Goal: Task Accomplishment & Management: Complete application form

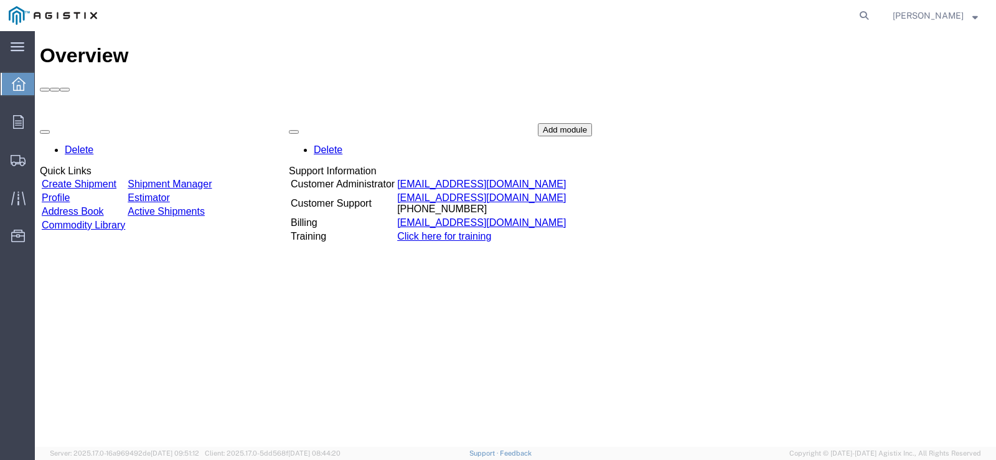
click at [116, 179] on link "Create Shipment" at bounding box center [79, 184] width 75 height 11
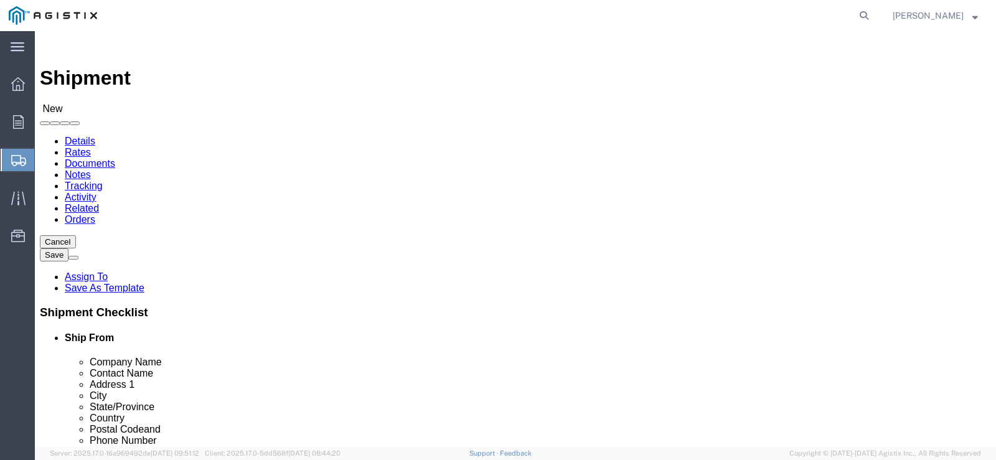
select select
click select "Select American Transit Supply PG&E"
select select "9596"
click select "Select American Transit Supply PG&E"
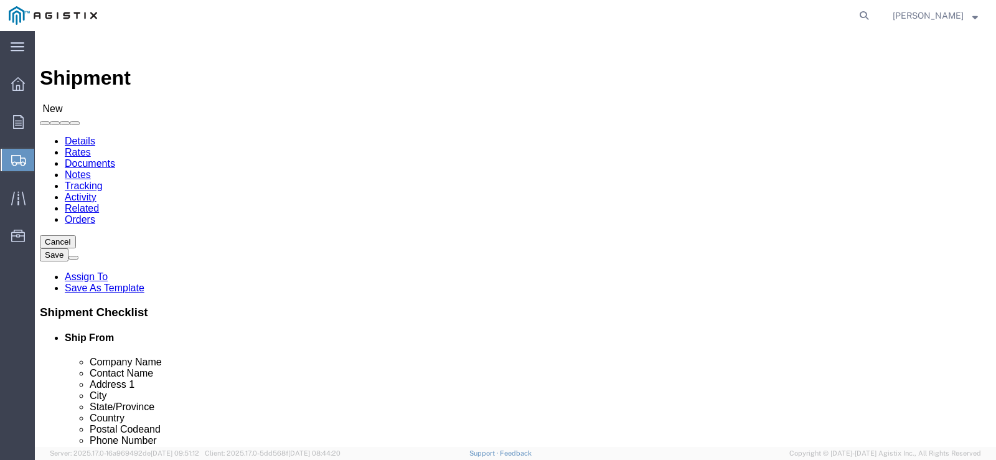
select select "PURCHORD"
select select
click select "Select American Transit Supply PG&E"
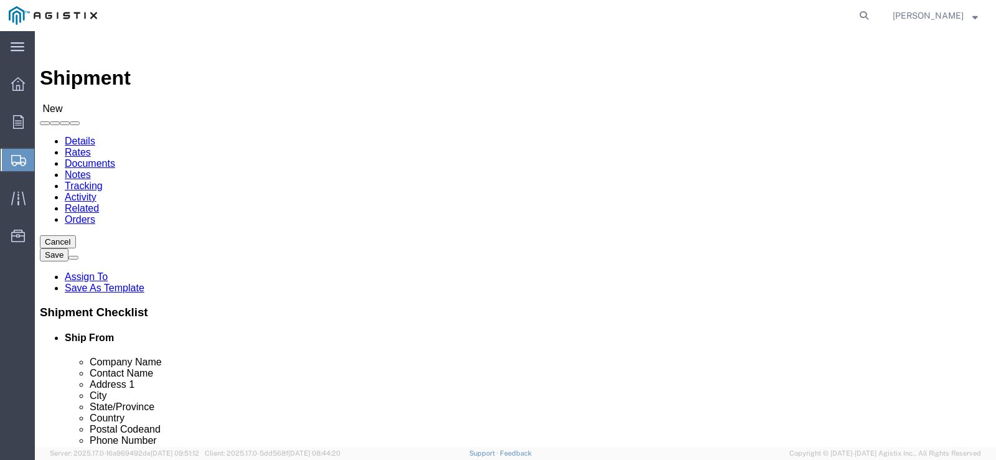
click select "Select All Others [GEOGRAPHIC_DATA] [GEOGRAPHIC_DATA] [GEOGRAPHIC_DATA] [GEOGRA…"
select select "19745"
click select "Select All Others [GEOGRAPHIC_DATA] [GEOGRAPHIC_DATA] [GEOGRAPHIC_DATA] [GEOGRA…"
click div "Ship To Location"
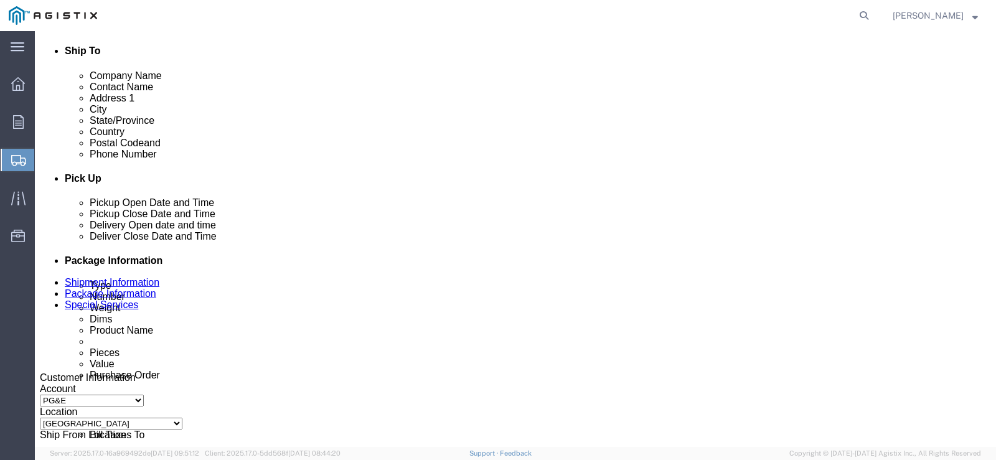
scroll to position [436, 0]
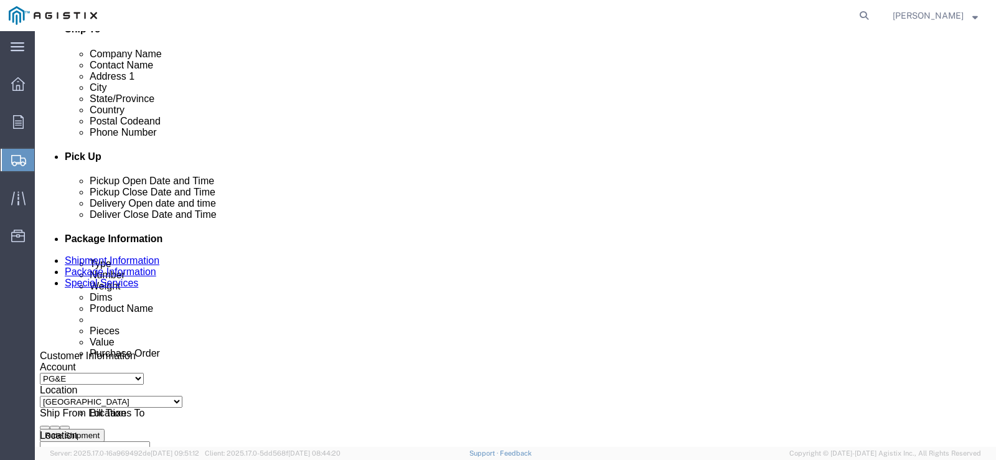
click div "[DATE] 10:00 AM"
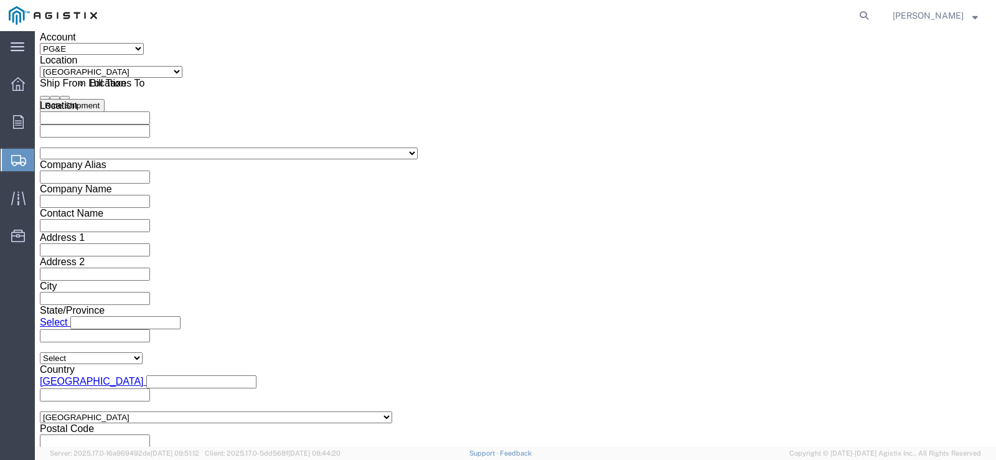
click button "Apply"
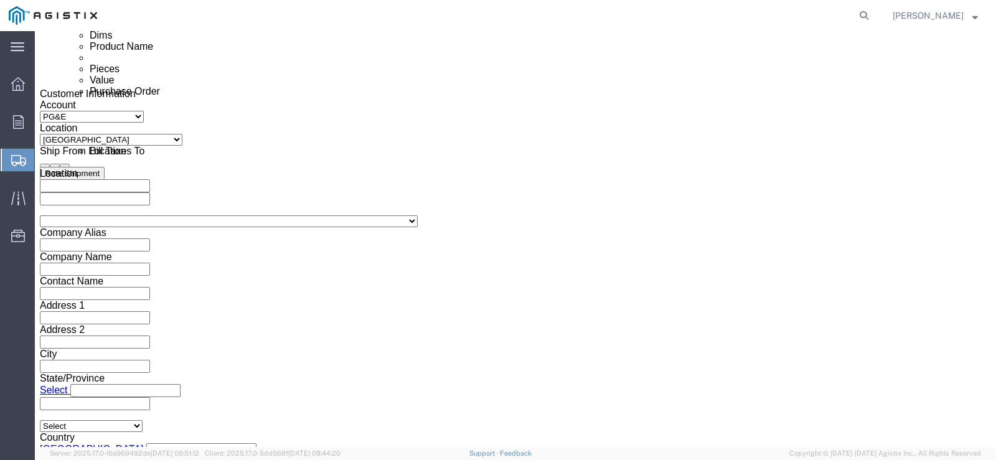
scroll to position [579, 0]
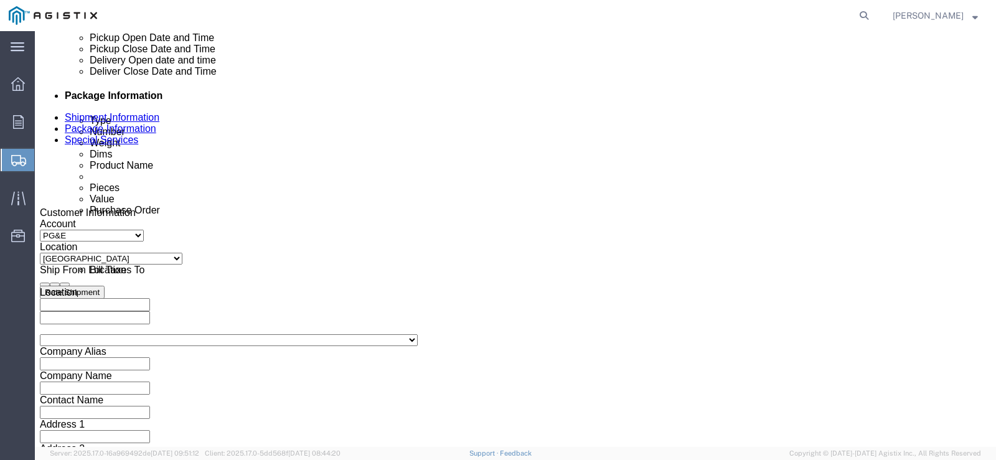
click div "[DATE] 11:00 AM"
type input "3:30 PM"
click button "Apply"
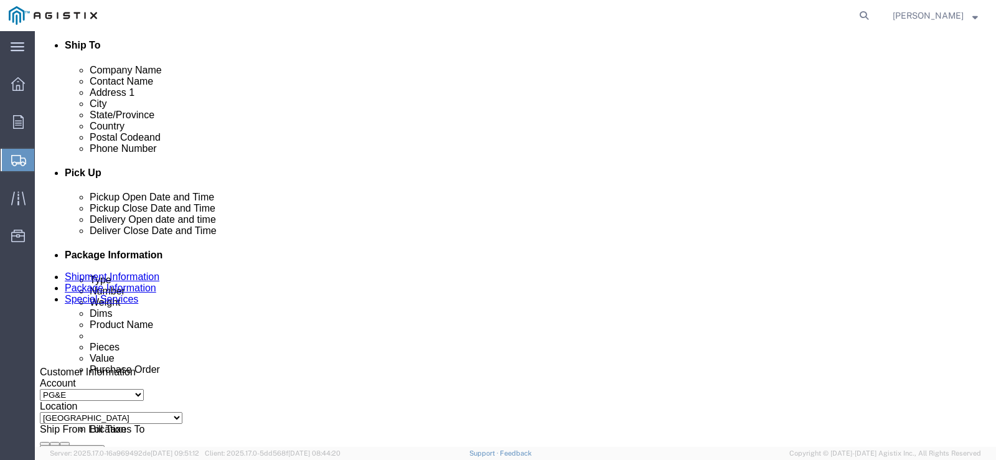
scroll to position [392, 0]
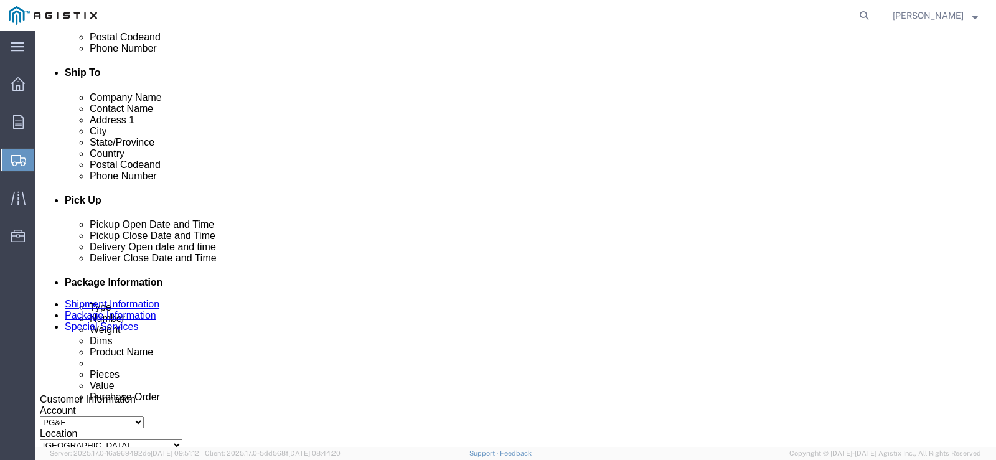
click icon
click div
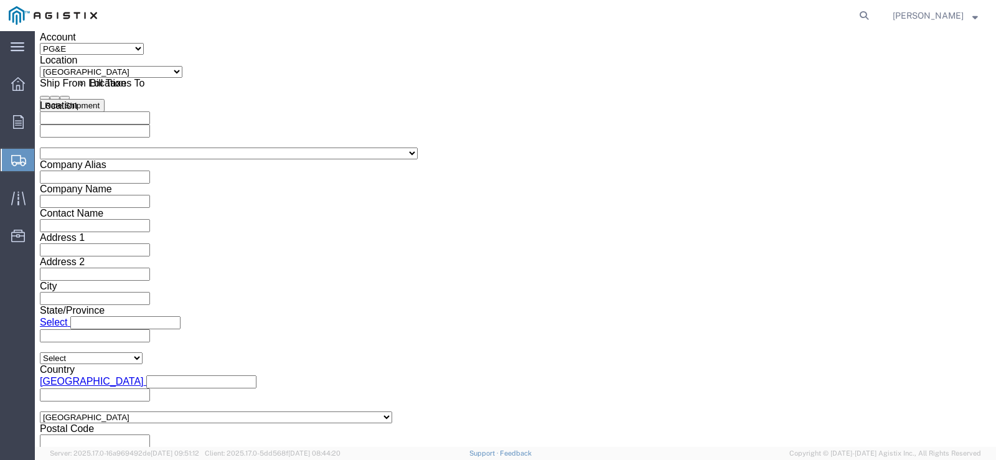
click input "4:30 PM"
type input "9:00 AM"
click button "Apply"
click div "Leg 1 Mode Select Air Less than Truckload Multi-Leg Ocean Freight Rail Small Pa…"
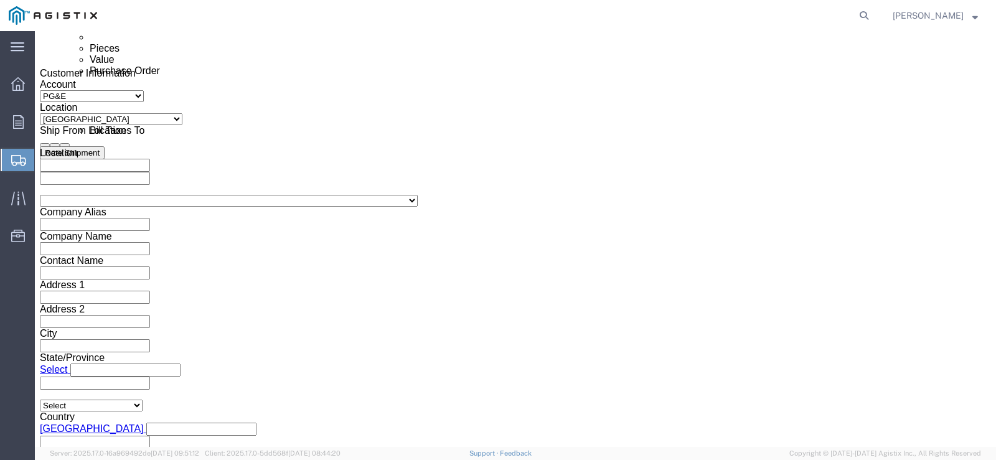
scroll to position [579, 0]
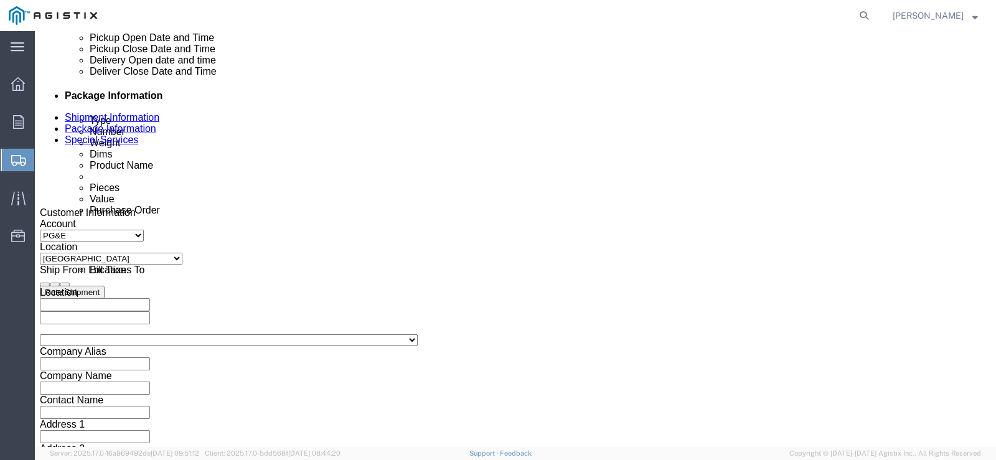
click icon
click div
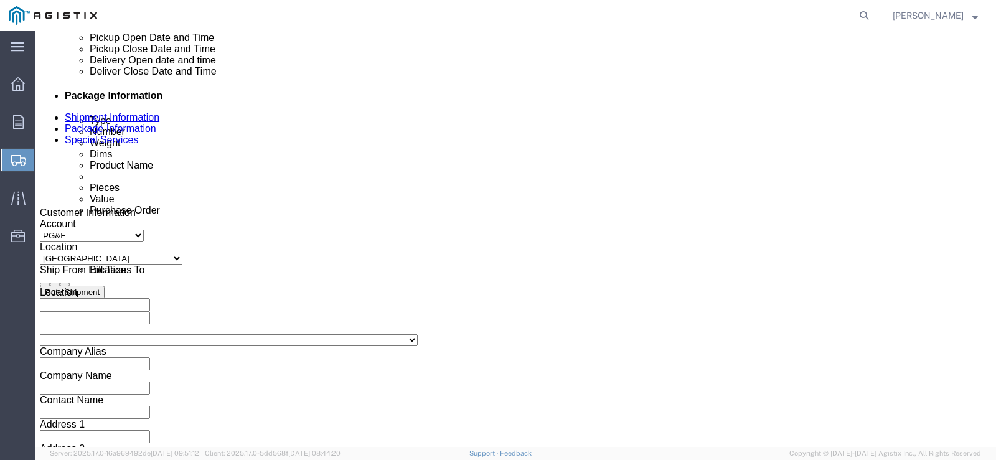
type input "3:30 PM"
click button "Apply"
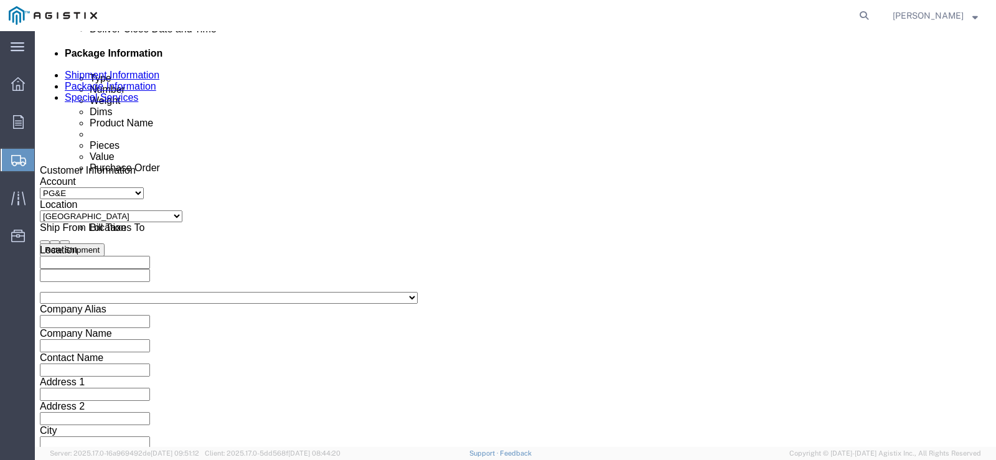
scroll to position [641, 0]
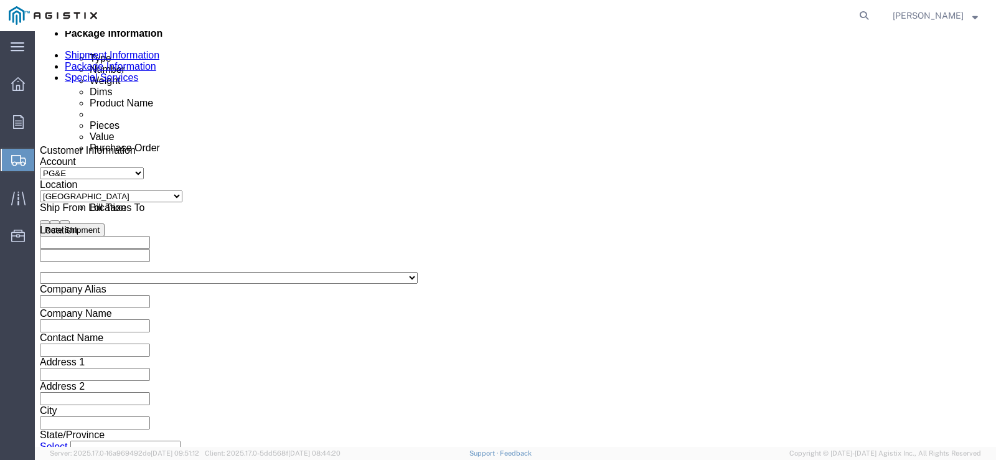
click input "text"
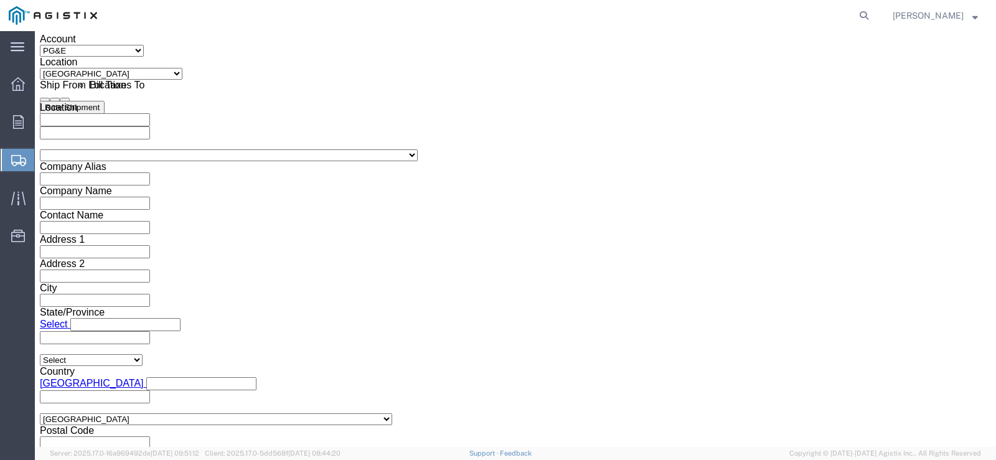
scroll to position [766, 0]
type input "3501416144"
click button "Continue"
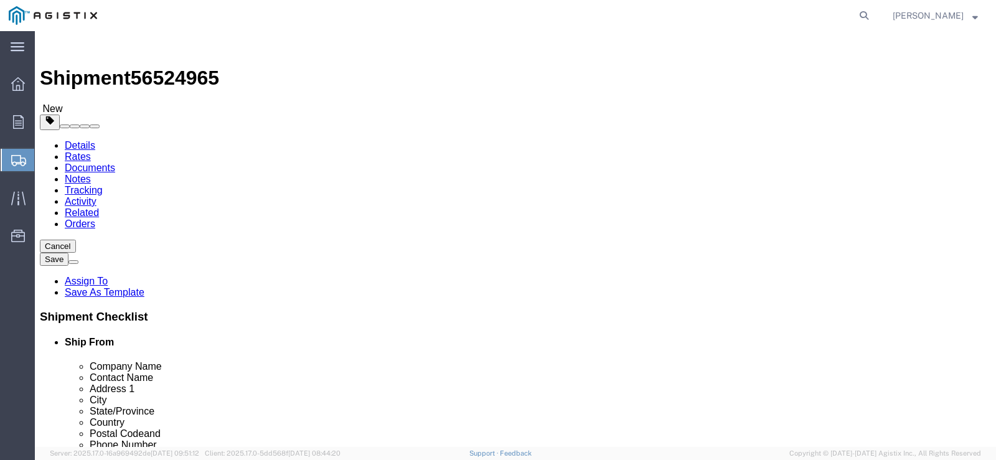
click select "Select Bulk Bundle(s) Cardboard Box(es) Carton(s) Crate(s) Drum(s) (Fiberboard)…"
select select "PONS"
click select "Select Bulk Bundle(s) Cardboard Box(es) Carton(s) Crate(s) Drum(s) (Fiberboard)…"
click input "text"
type input "90"
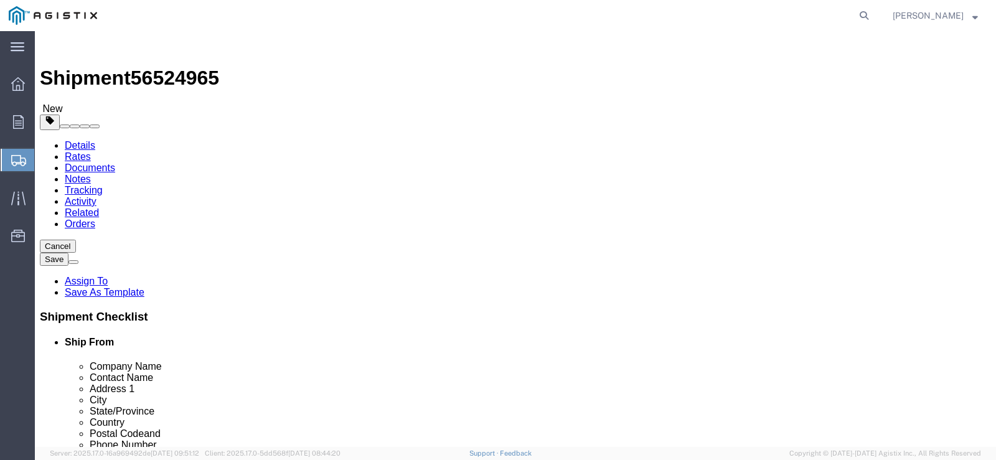
click input "text"
type input "50"
type input "48"
type input "44"
click input "0.00"
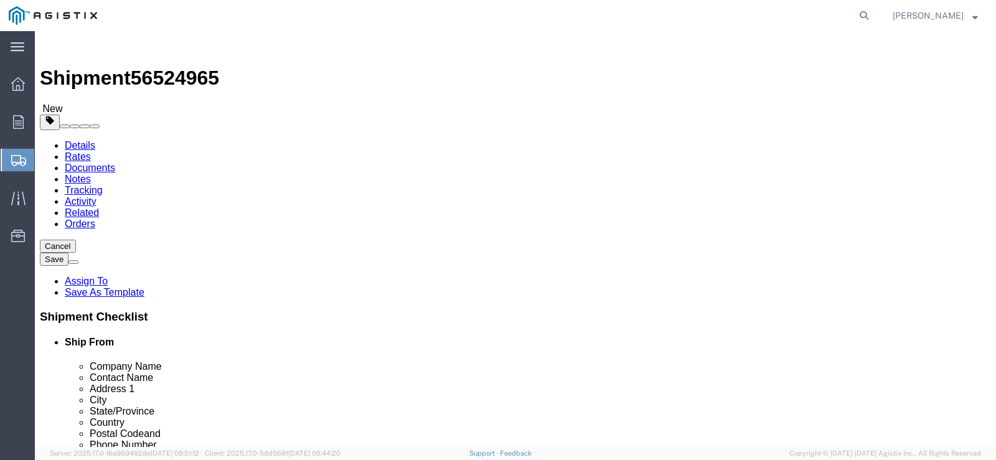
click input "0.00"
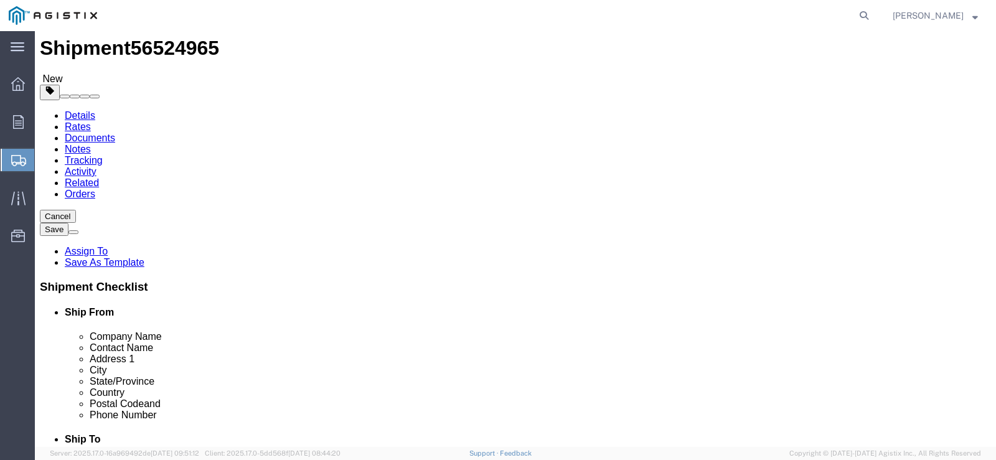
scroll to position [53, 0]
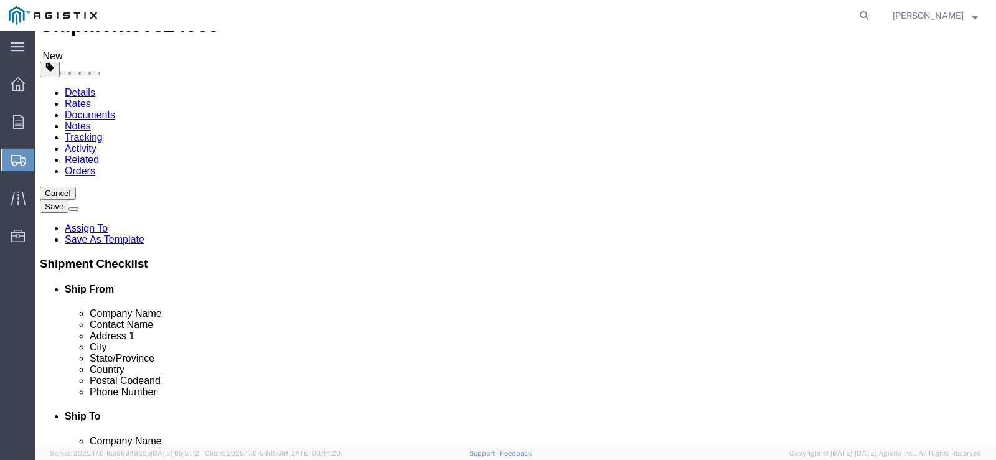
type input "990"
click link "Add Content"
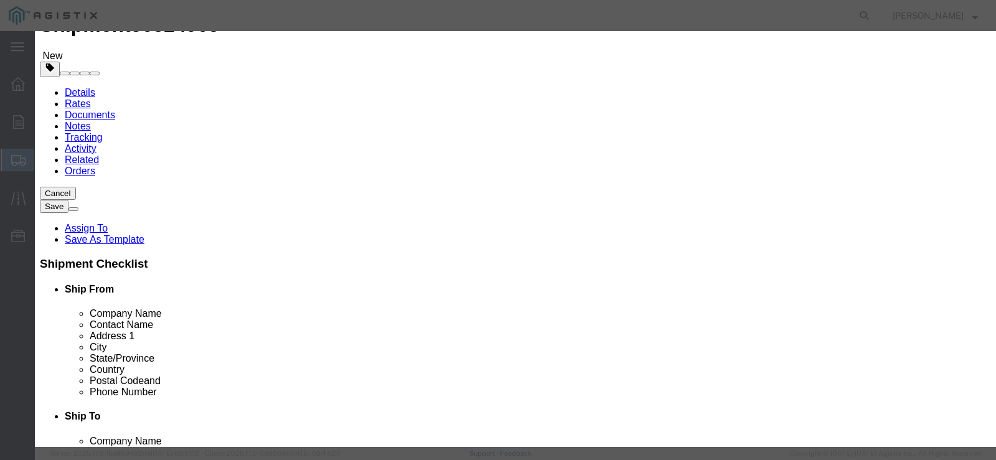
click input "text"
type input "128014"
click span "Name:"
select select
select select "USD"
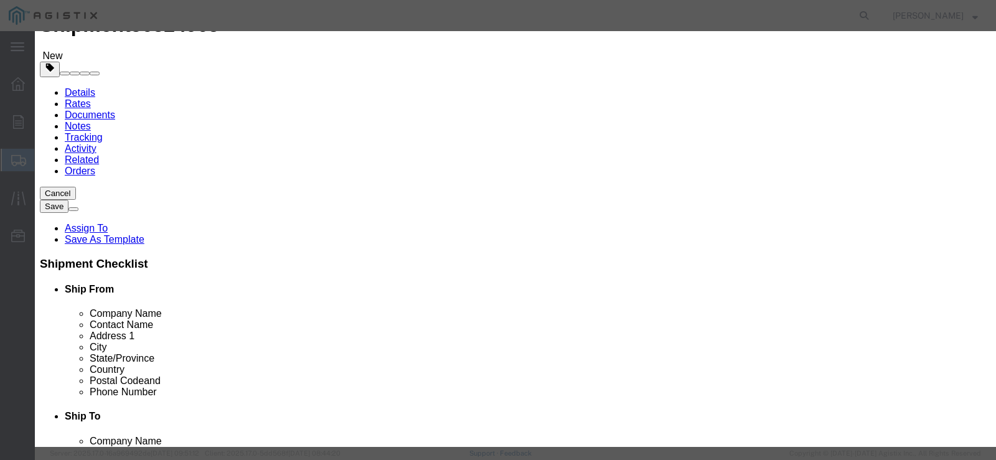
type input "STAKE 1"X2"X16""
type input "M128014"
type input "STAKE 1"X2"X16""
click input "text"
type input "90"
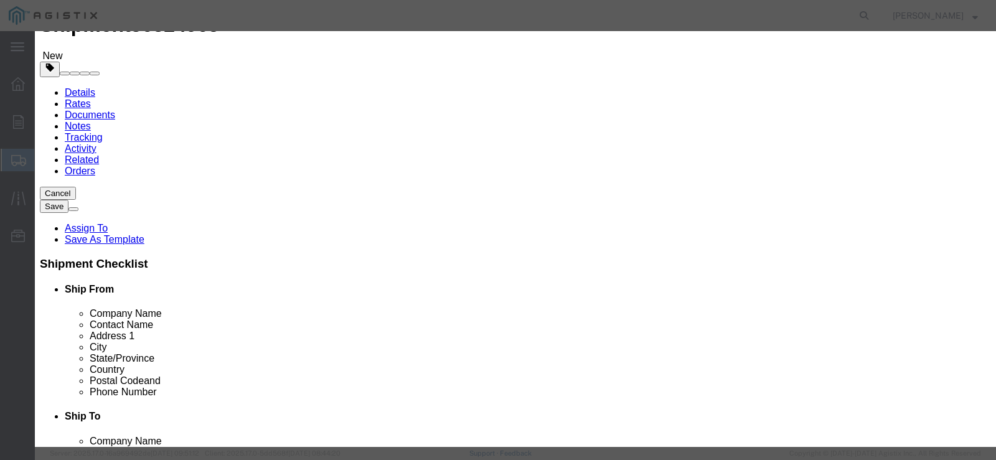
click select "Select Bag Barrels 100Board Feet Bottle Box Blister Pack Carats Can Capsule Car…"
select select "EA"
click select "Select Bag Barrels 100Board Feet Bottle Box Blister Pack Carats Can Capsule Car…"
click div "Product Name STAKE 1"X2"X16" 128014 Pieces 90 Select Bag Barrels 100Board Feet …"
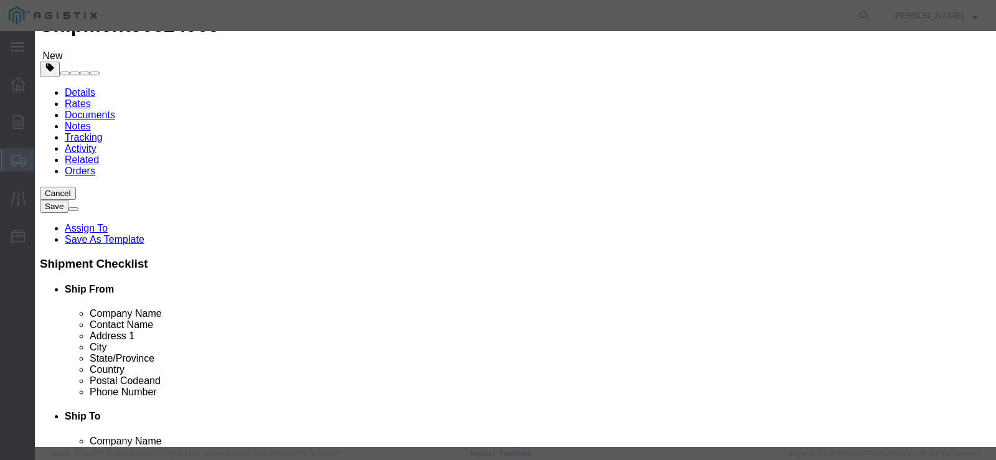
click input "text"
type input "2383.20"
click select "Select 50 55 60 65 70 85 92.5 100 125 175 250 300 400"
select select "65"
click select "Select 50 55 60 65 70 85 92.5 100 125 175 250 300 400"
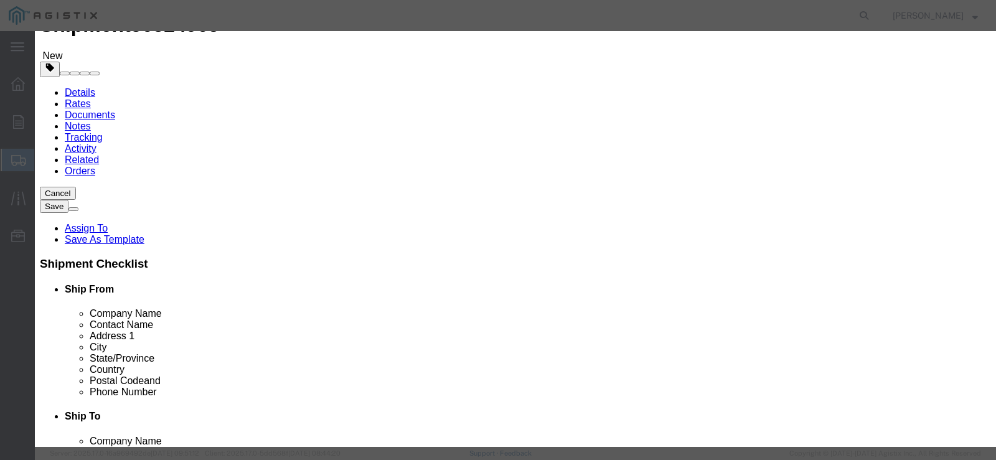
click button "Save & Close"
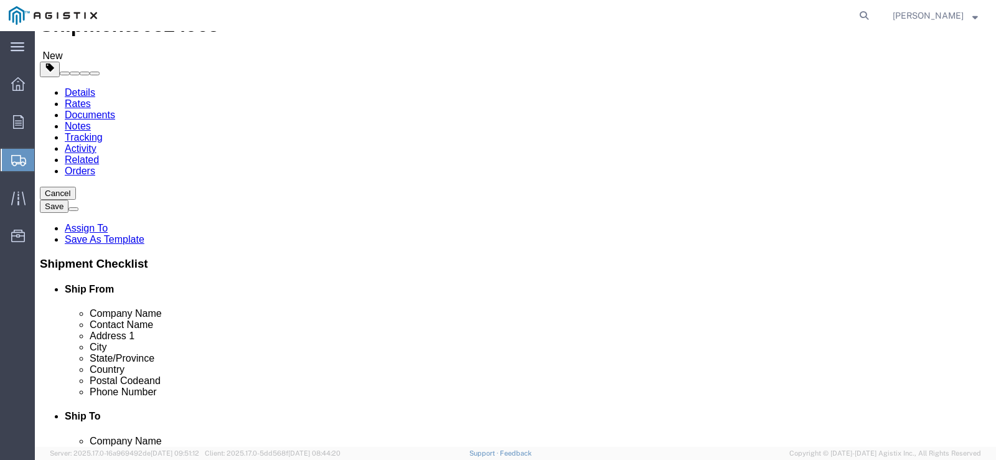
click link "Add Package"
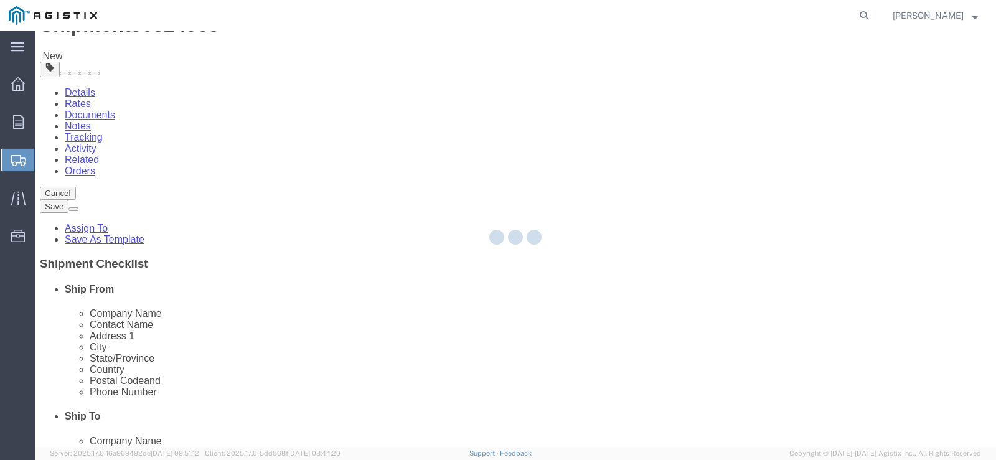
select select "PONS"
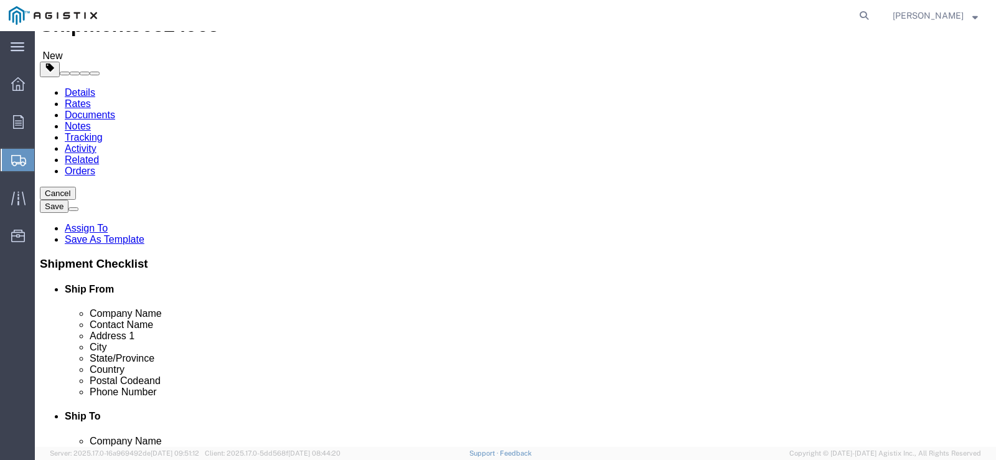
click select "Select Bulk Bundle(s) Cardboard Box(es) Carton(s) Crate(s) Drum(s) (Fiberboard)…"
select select "PSNS"
click select "Select Bulk Bundle(s) Cardboard Box(es) Carton(s) Crate(s) Drum(s) (Fiberboard)…"
click div "Package Info Total shipment is made up of 2 packages containing 90 pieces weigh…"
click input "text"
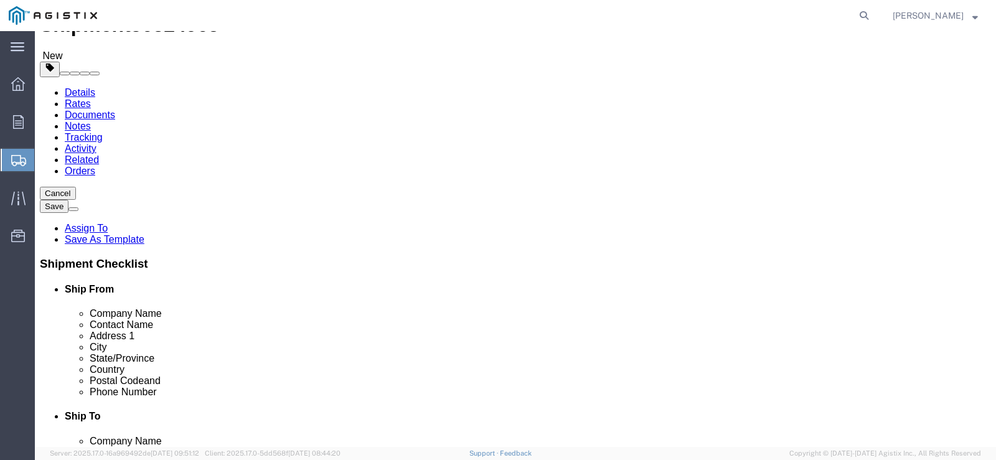
type input "60"
click input "text"
type input "50"
type input "48"
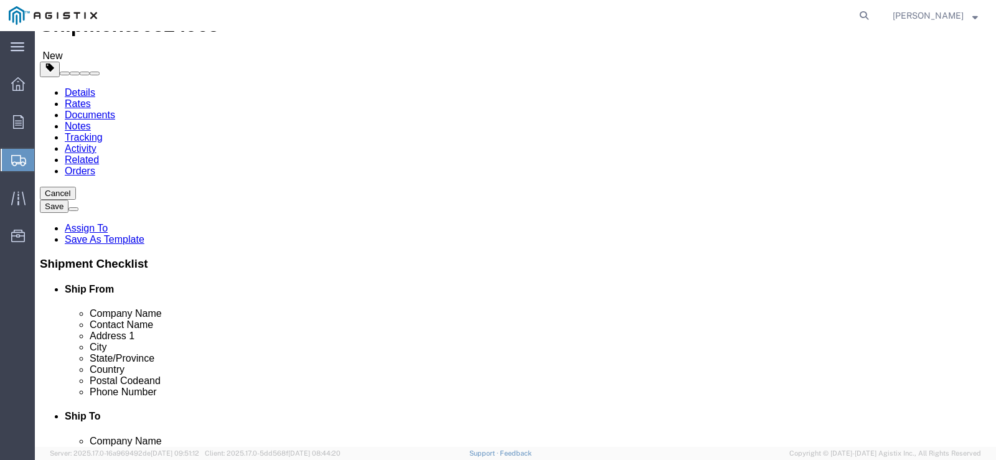
type input "42"
click input "50"
click input "0.00"
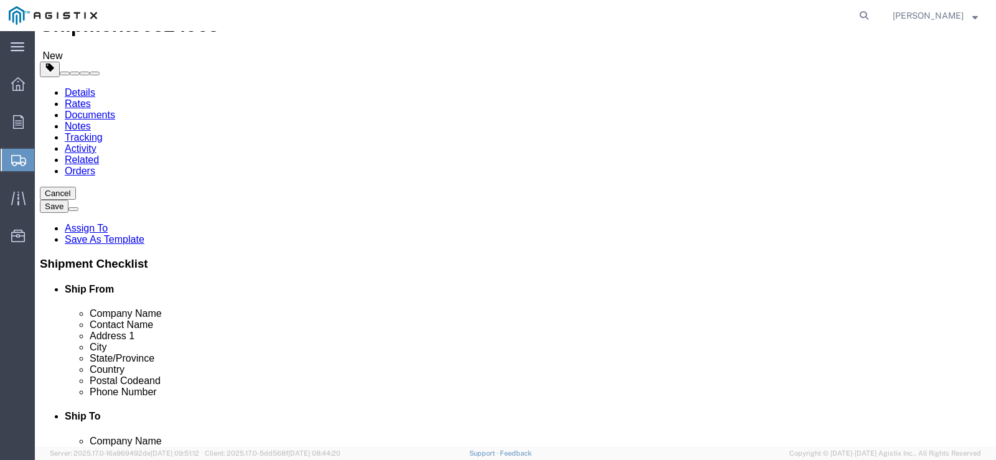
type input "1500"
click link "Add Content"
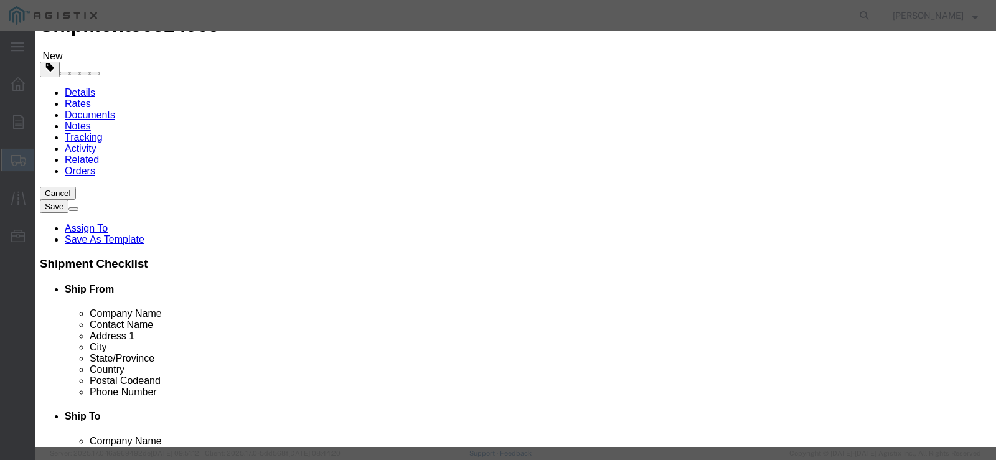
click input "text"
type input "125999"
click td "Name: STAKE 3/8"X2"X48""
select select
select select "USD"
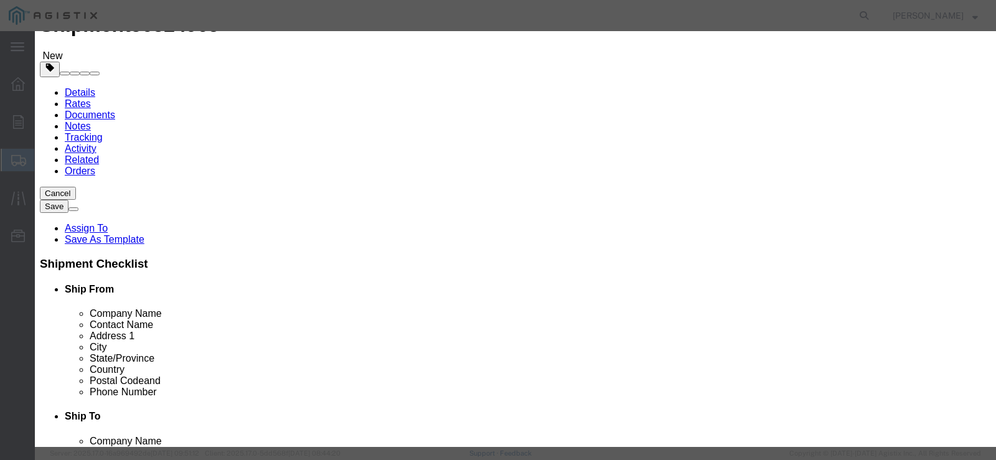
type input "STAKE 3/8"X2"X48""
type input "M125999"
type input "STAKE 3/8"X2"X48""
click div "Product Name STAKE 3/8"X2"X48" 125999 Pieces Select Bag Barrels 100Board Feet B…"
click input "text"
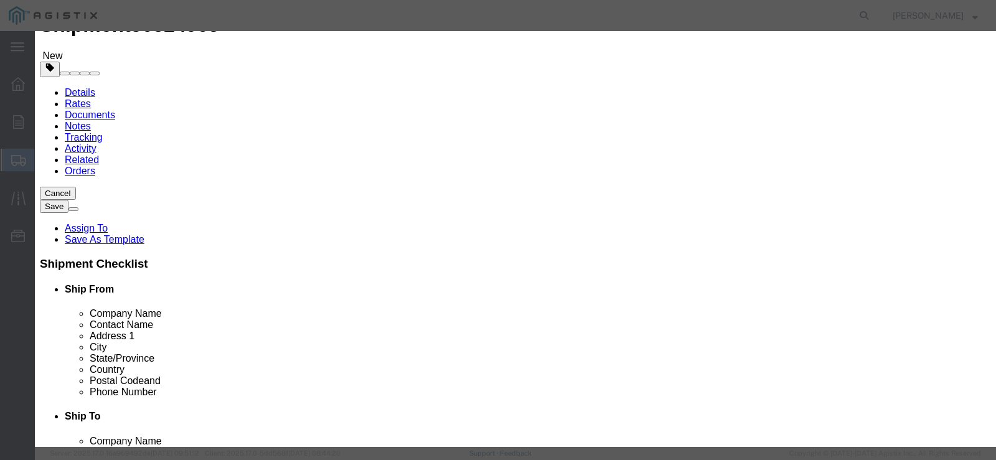
type input "60"
click select "Select Bag Barrels 100Board Feet Bottle Box Blister Pack Carats Can Capsule Car…"
select select "PAC"
click select "Select Bag Barrels 100Board Feet Bottle Box Blister Pack Carats Can Capsule Car…"
click input "text"
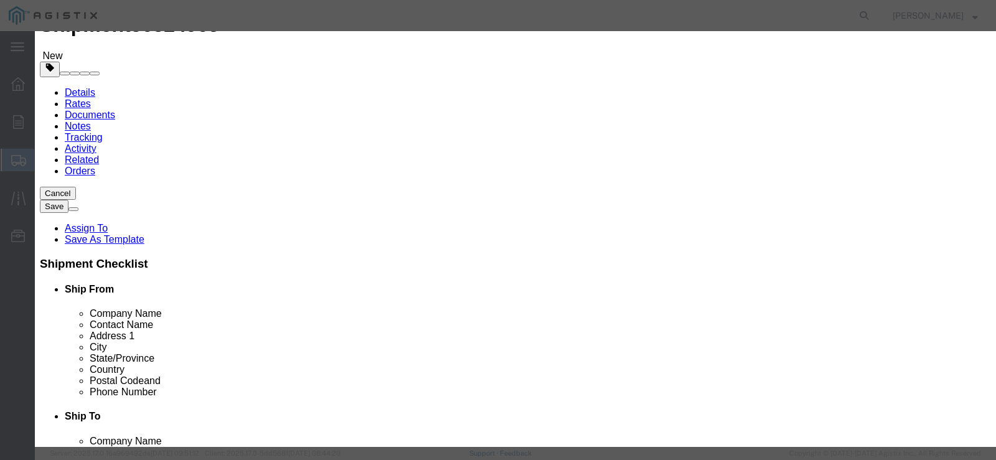
click input "text"
type input "3234.60"
click select "Select 50 55 60 65 70 85 92.5 100 125 175 250 300 400"
select select "65"
click select "Select 50 55 60 65 70 85 92.5 100 125 175 250 300 400"
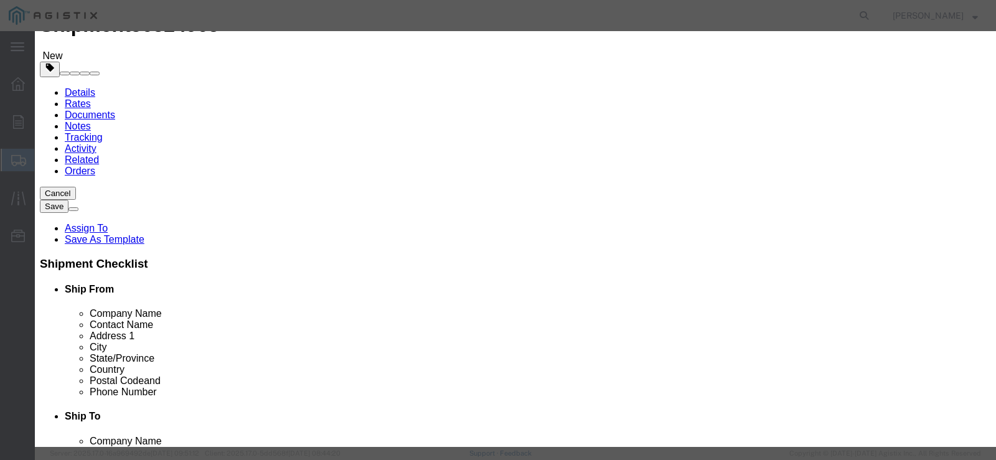
click button "Save & Close"
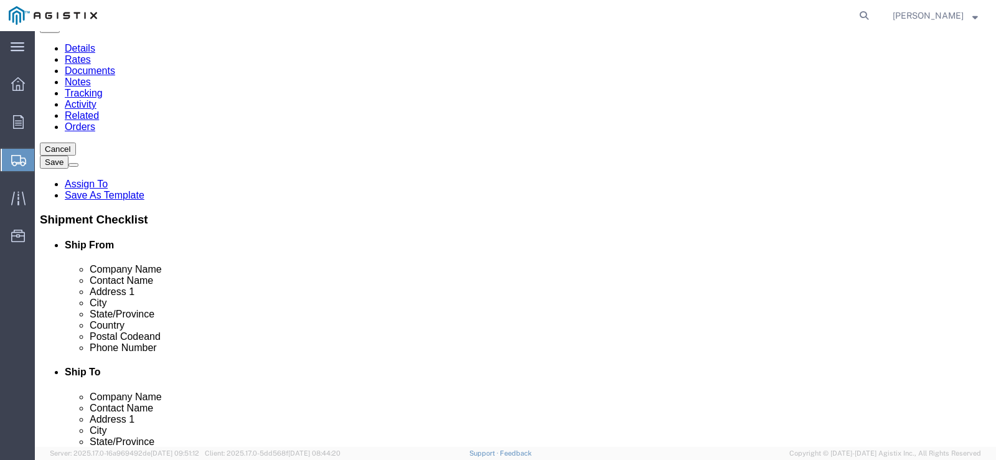
scroll to position [115, 0]
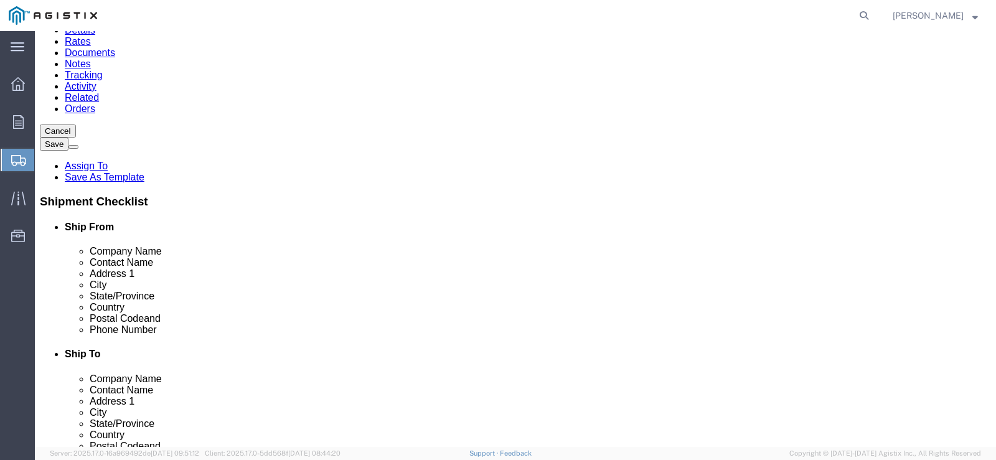
click div "1 x Pallet(s) Oversized (Not Stackable) Package Type Select Bulk Bundle(s) Card…"
click p "STAKE 1"X2"X16""
click dd "2383.20 USD"
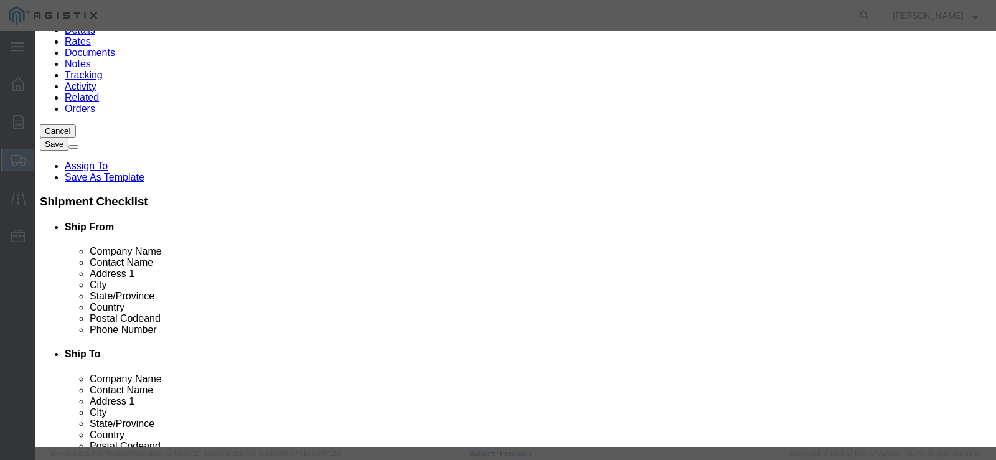
click select "Select Bag Barrels 100Board Feet Bottle Box Blister Pack Carats Can Capsule Car…"
select select "PAC"
click select "Select Bag Barrels 100Board Feet Bottle Box Blister Pack Carats Can Capsule Car…"
click button "Save & Close"
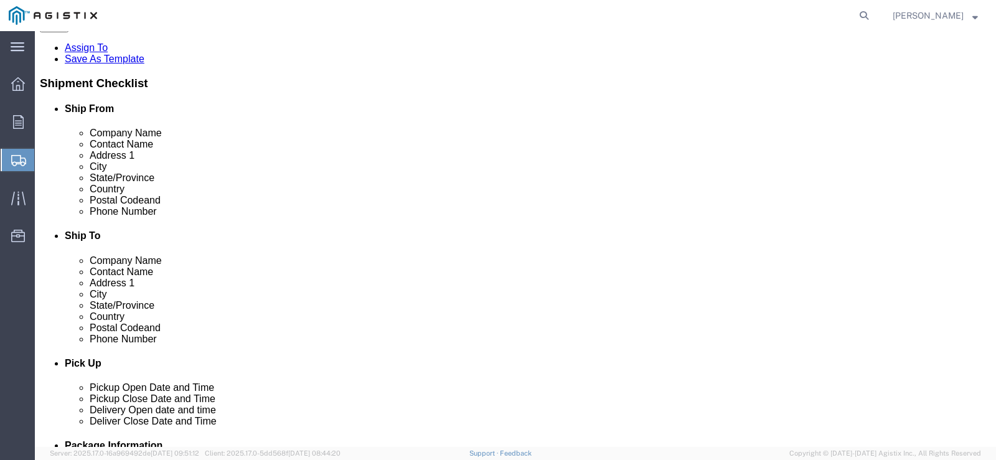
scroll to position [249, 0]
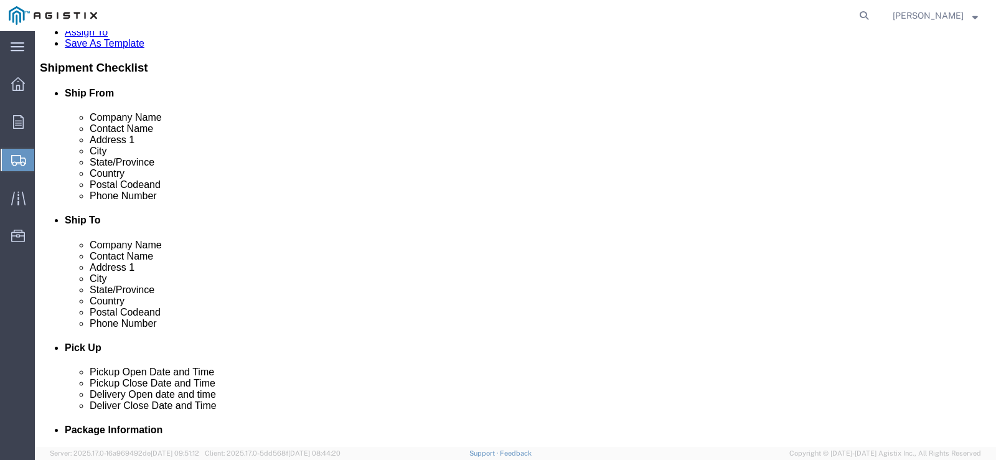
click link "Add Package"
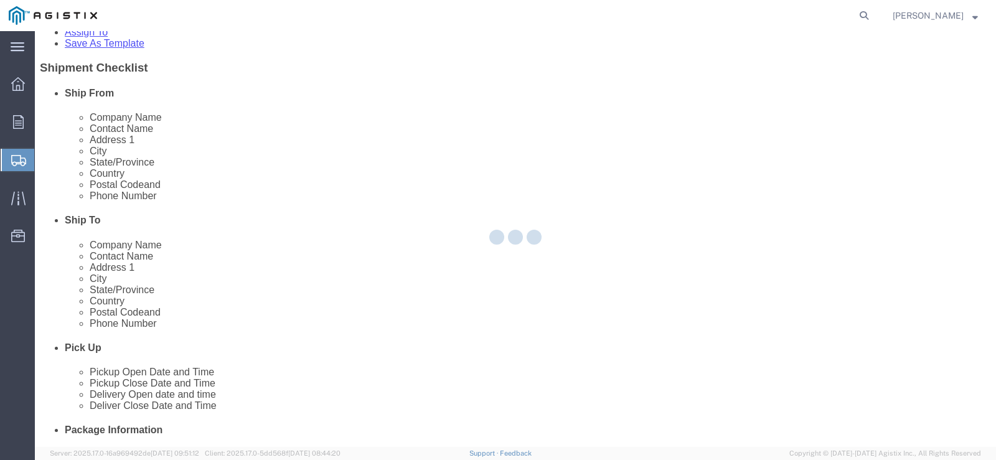
scroll to position [92, 0]
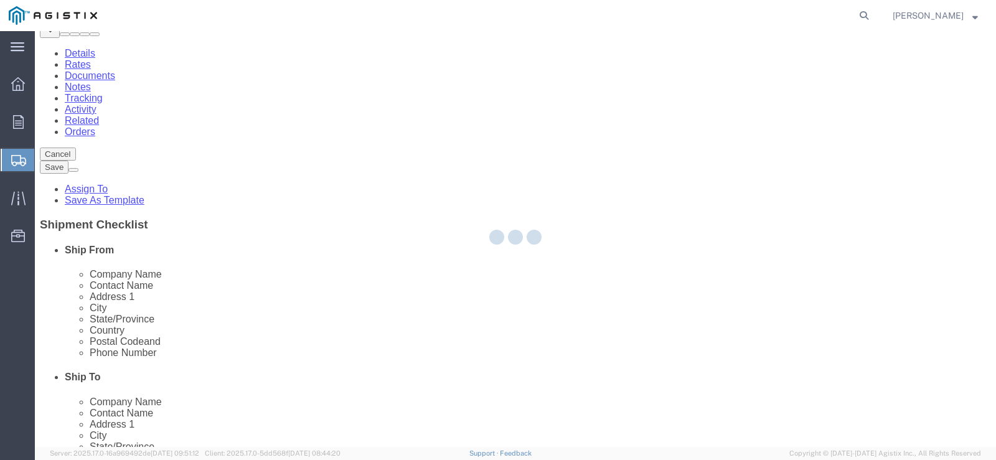
select select "PONS"
select select "PSNS"
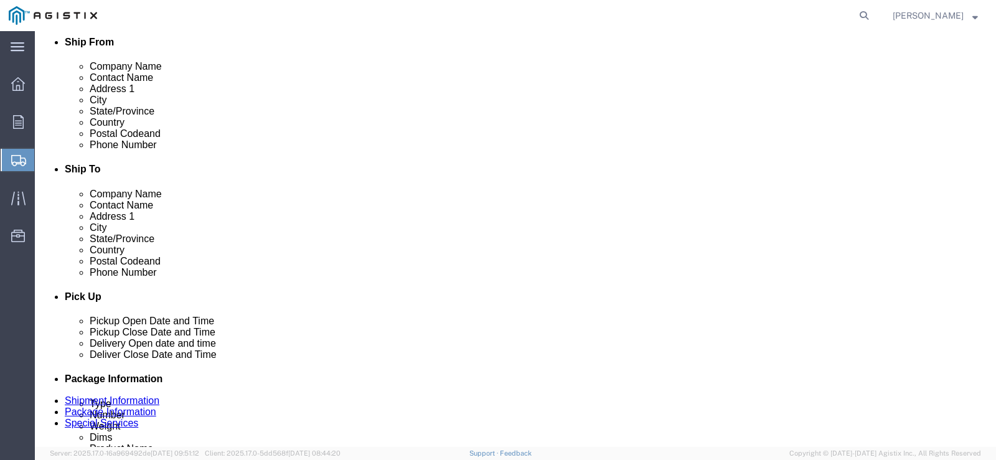
scroll to position [341, 0]
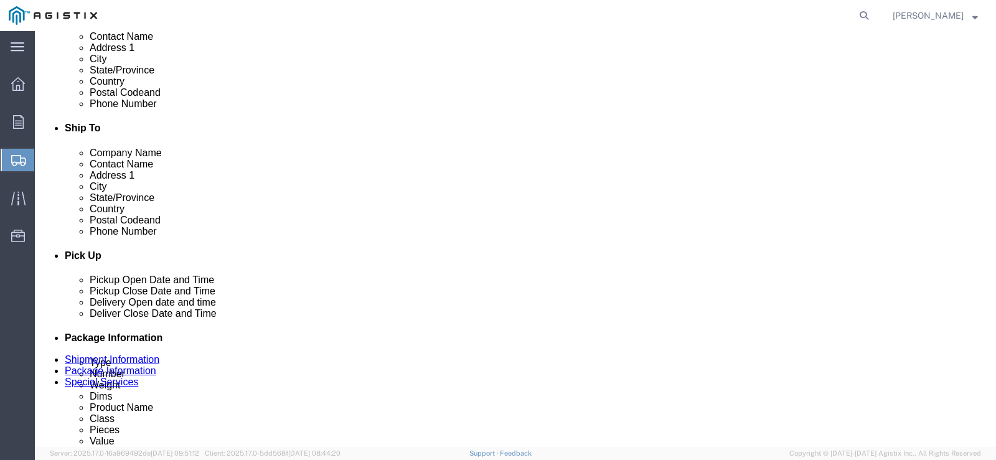
click select "Select Bulk Bundle(s) Cardboard Box(es) Carton(s) Crate(s) Drum(s) (Fiberboard)…"
select select "PSNS"
click select "Select Bulk Bundle(s) Cardboard Box(es) Carton(s) Crate(s) Drum(s) (Fiberboard)…"
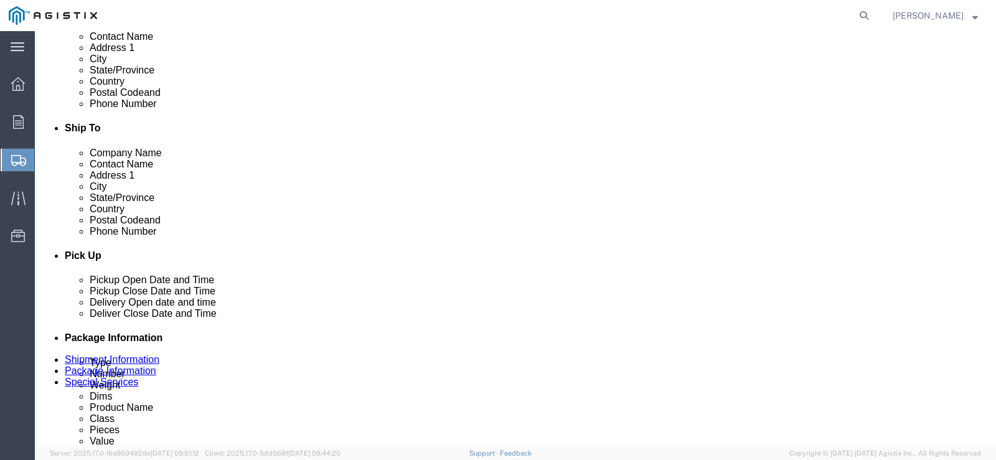
click div "1 x Pallet(s) Oversized (Stackable)"
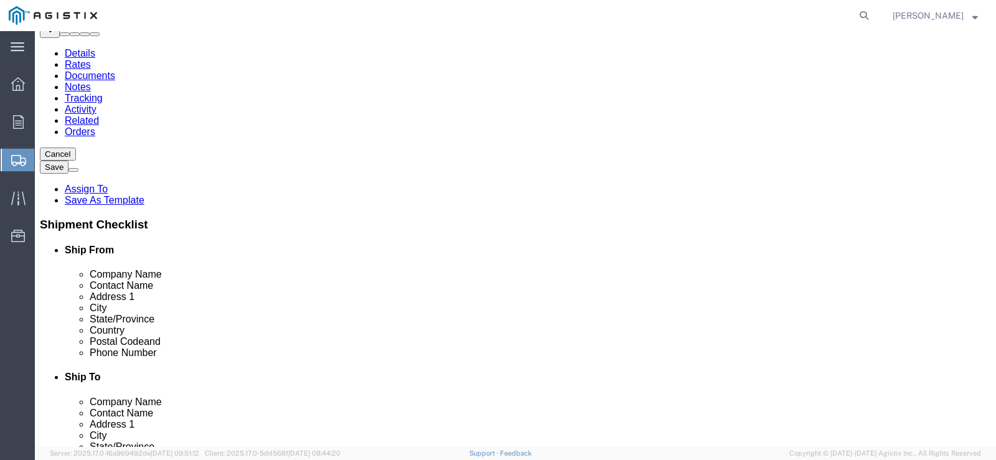
scroll to position [30, 0]
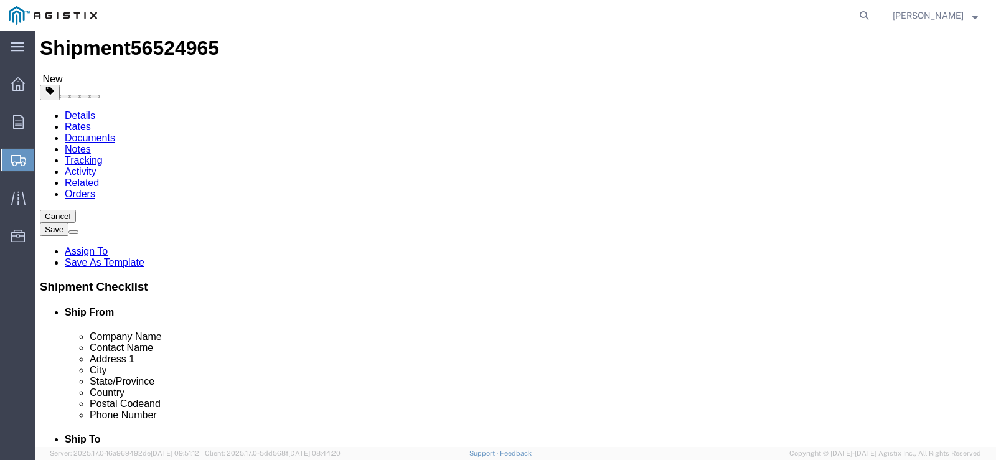
click select "Select Bulk Bundle(s) Cardboard Box(es) Carton(s) Crate(s) Drum(s) (Fiberboard)…"
select select "PSNS"
click select "Select Bulk Bundle(s) Cardboard Box(es) Carton(s) Crate(s) Drum(s) (Fiberboard)…"
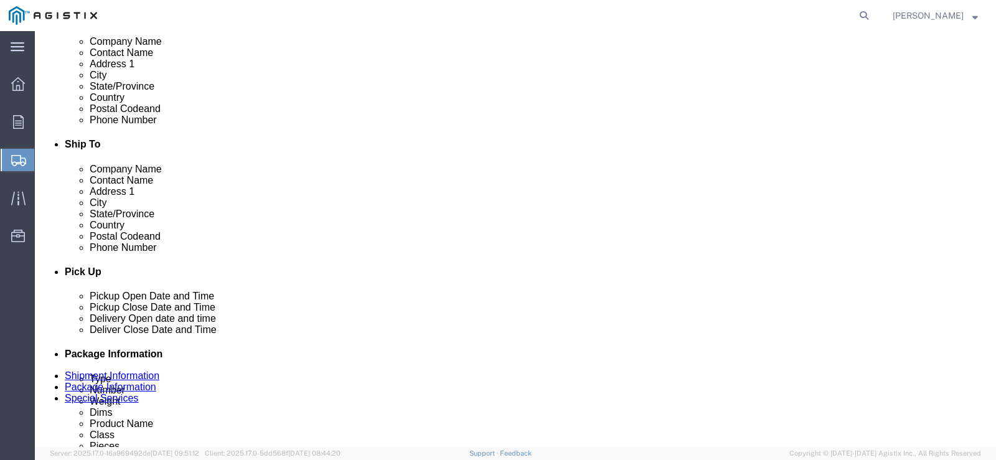
scroll to position [341, 0]
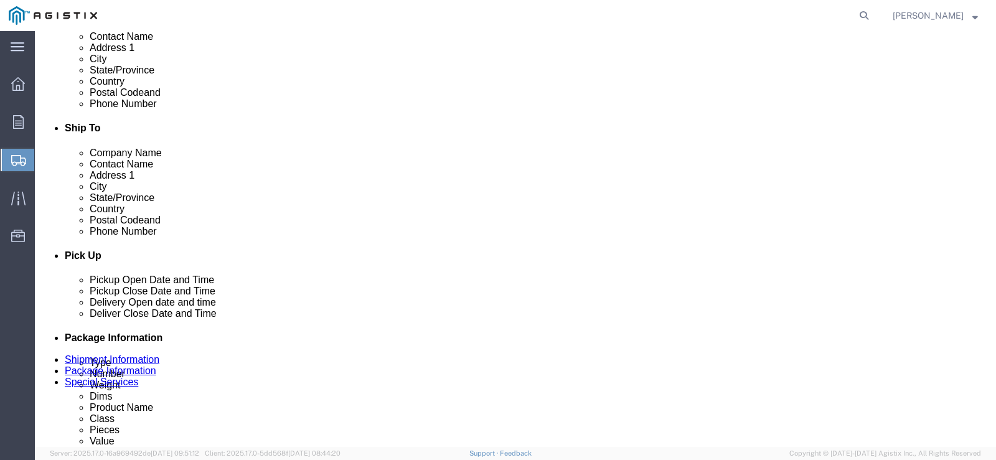
click input "text"
type input "4"
type input "49"
click input "text"
type input "50"
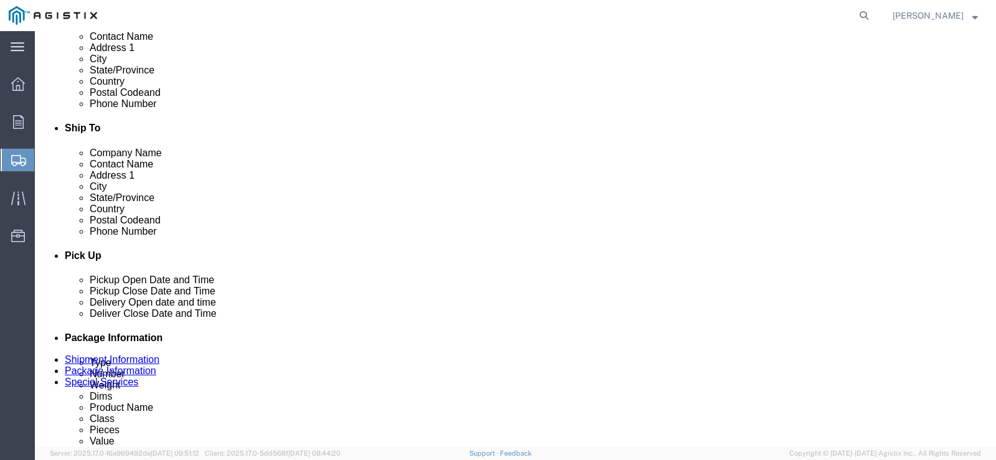
type input "48"
type input "40"
click input "0.00"
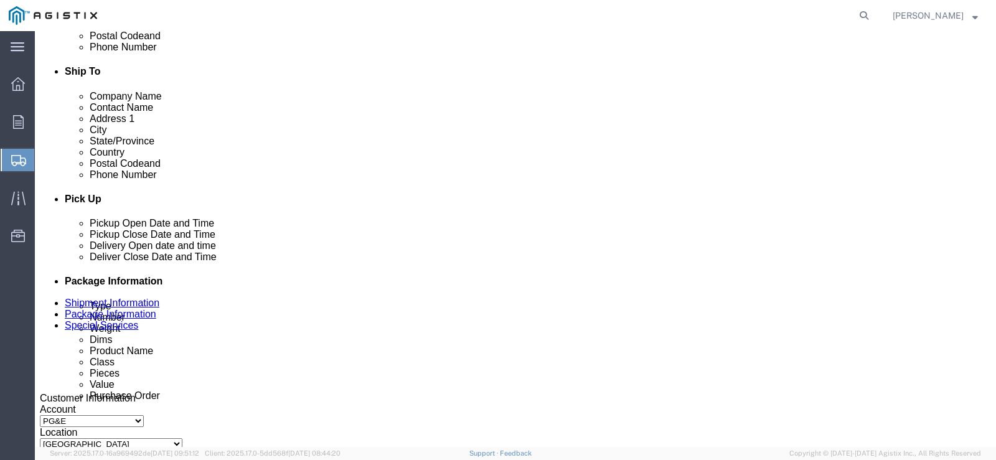
scroll to position [402, 0]
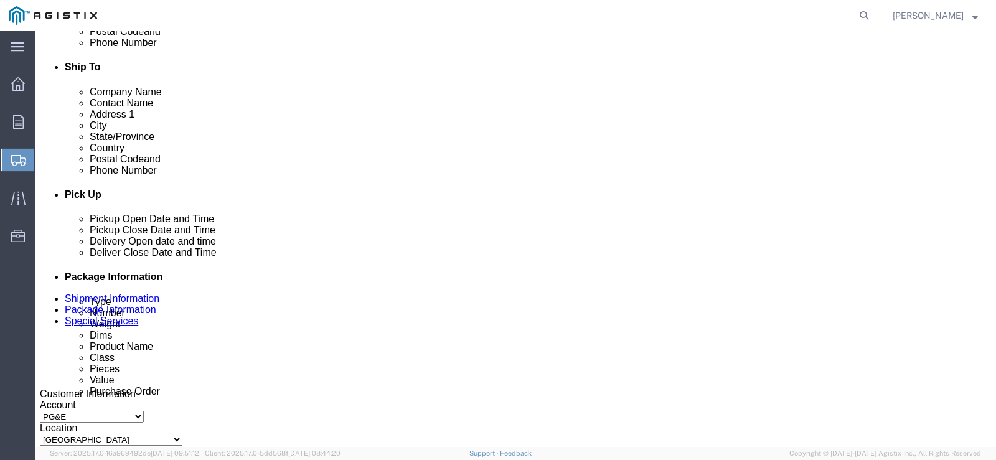
click input "0.00"
type input "1346"
click link "Add Content"
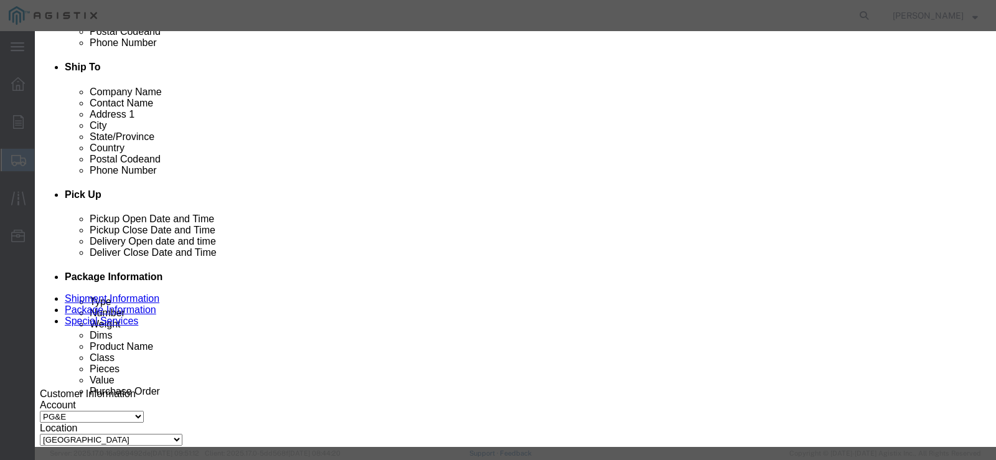
click input "text"
type input "125999"
click td "Name: STAKE 3/8"X2"X48""
select select
select select "USD"
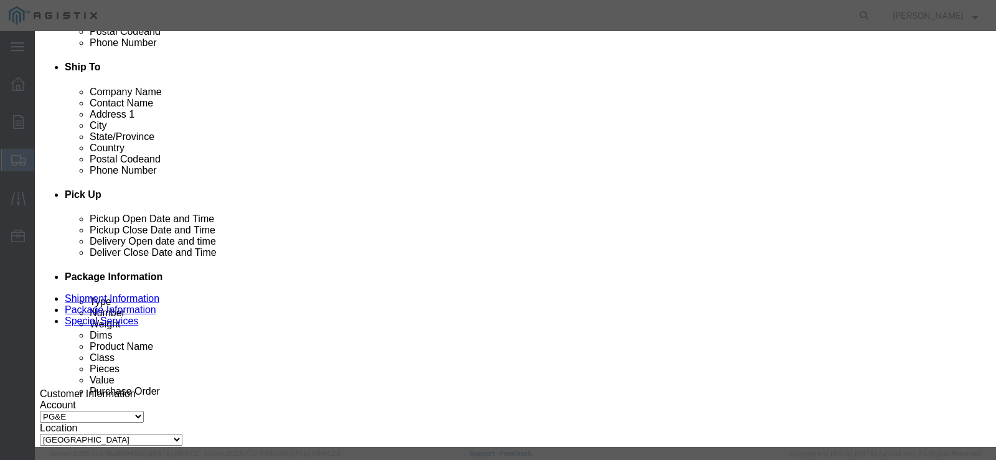
type input "STAKE 3/8"X2"X48""
type input "M125999"
type input "STAKE 3/8"X2"X48""
click input "text"
type input "49"
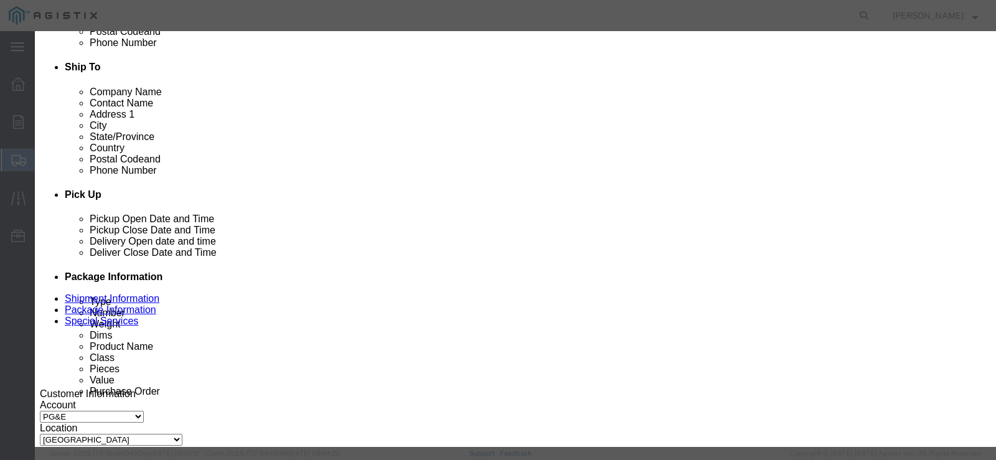
click select "Select Bag Barrels 100Board Feet Bottle Box Blister Pack Carats Can Capsule Car…"
select select "PAC"
click select "Select Bag Barrels 100Board Feet Bottle Box Blister Pack Carats Can Capsule Car…"
click input "text"
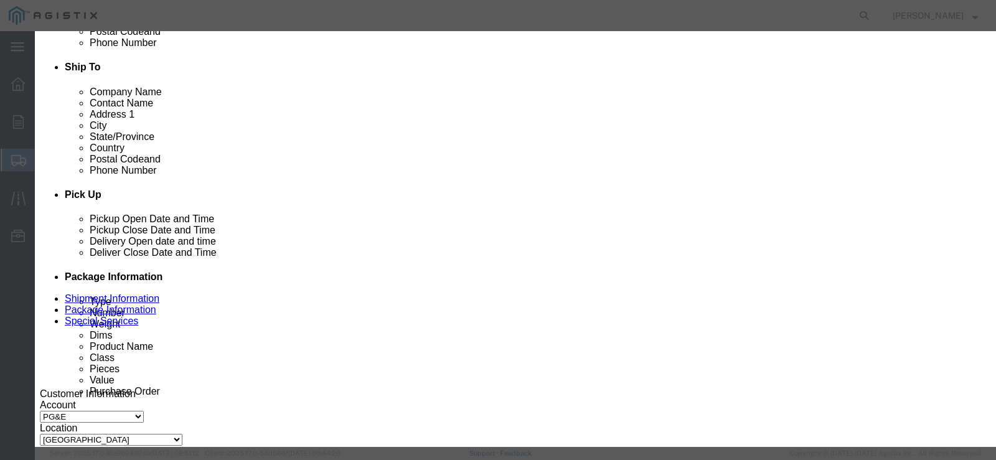
click input "text"
type input "2641.59"
drag, startPoint x: 303, startPoint y: 165, endPoint x: 304, endPoint y: 174, distance: 9.5
click select "Select 50 55 60 65 70 85 92.5 100 125 175 250 300 400"
select select "65"
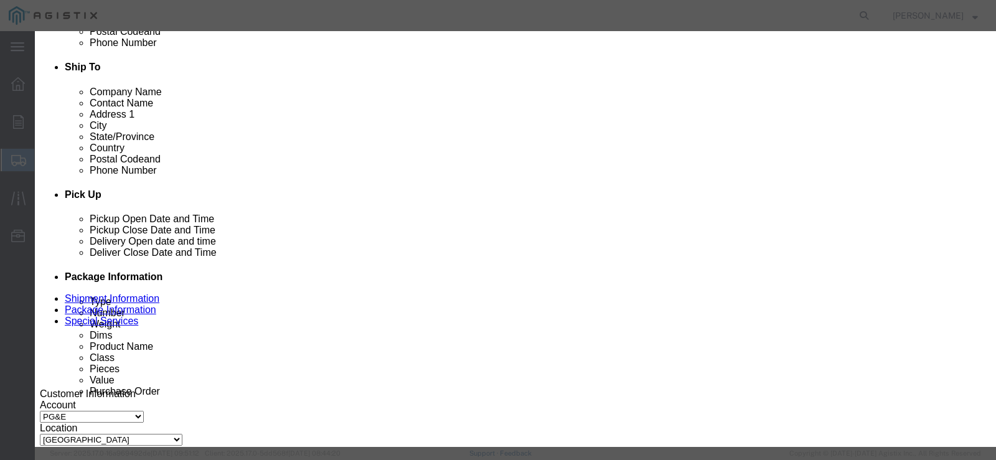
click select "Select 50 55 60 65 70 85 92.5 100 125 175 250 300 400"
click button "Save & Close"
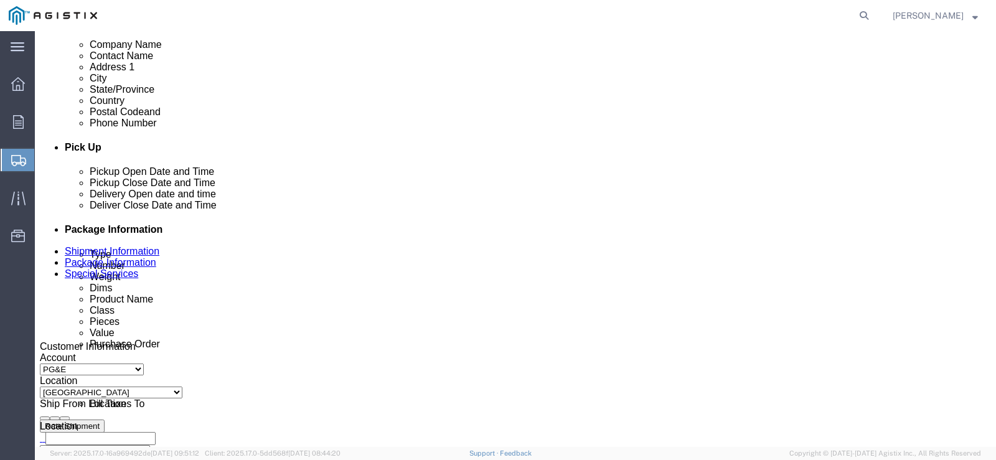
scroll to position [428, 0]
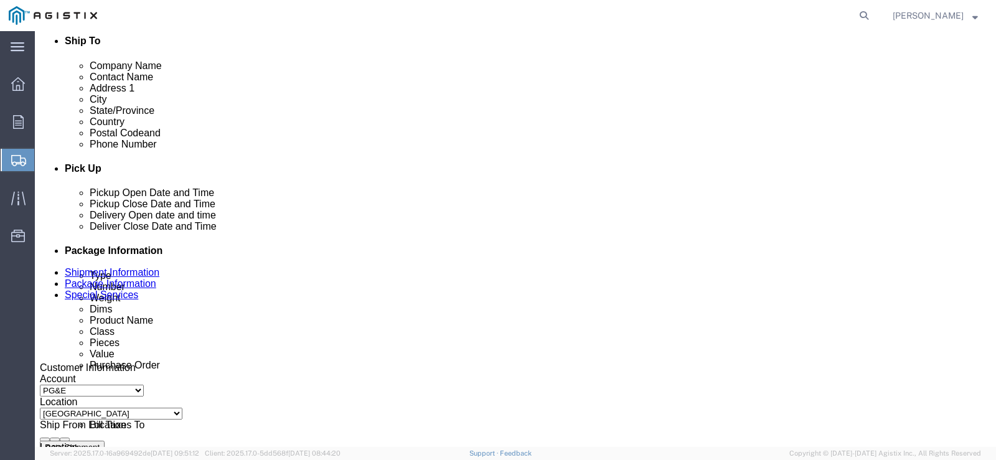
click link "Add Content"
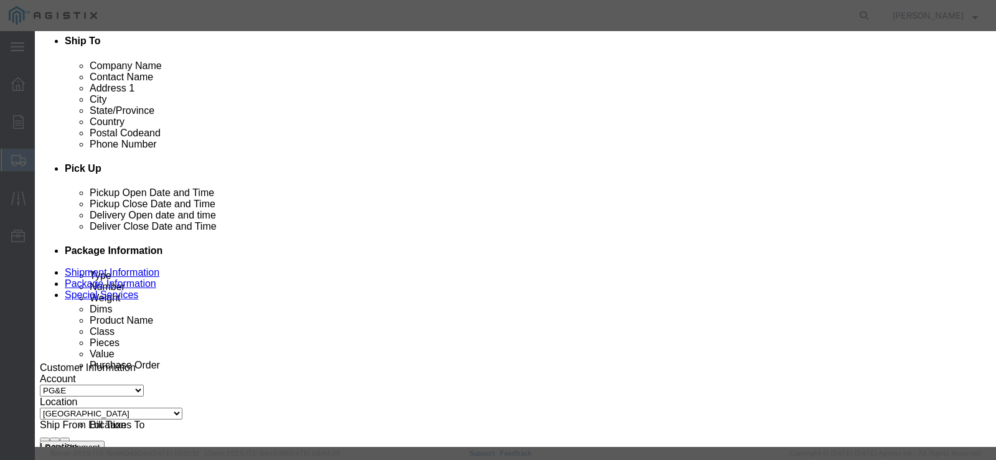
click input "text"
type input "128014"
drag, startPoint x: 311, startPoint y: 110, endPoint x: 301, endPoint y: 121, distance: 15.0
click td "Name: STAKE 1"X2"X16""
select select
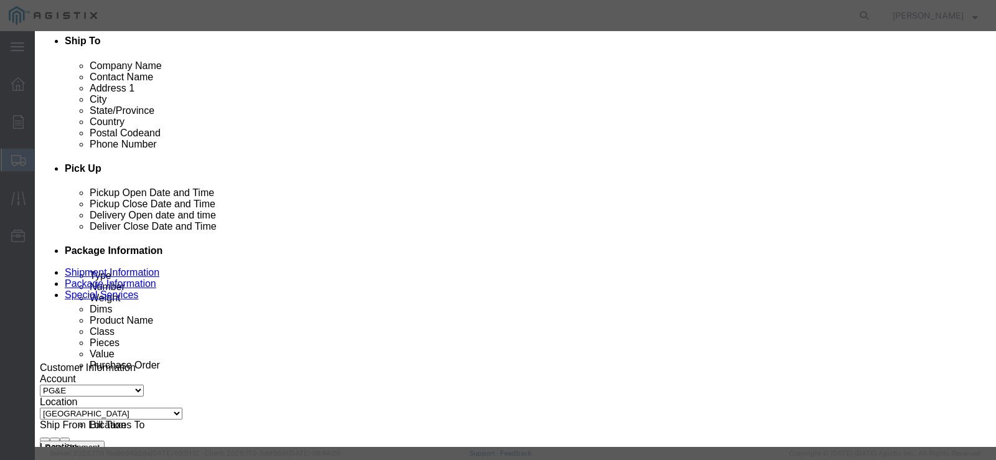
select select "USD"
type input "STAKE 1"X2"X16""
type input "M128014"
type input "STAKE 1"X2"X16""
click input "text"
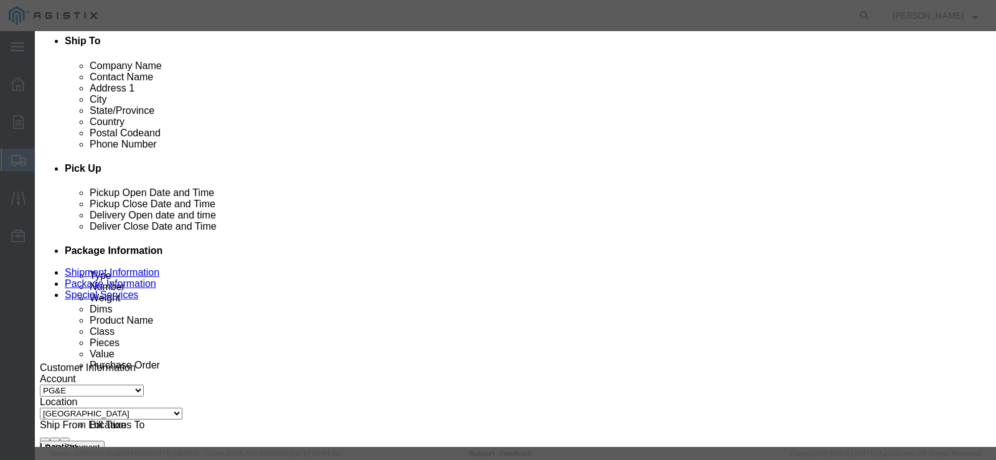
type input "11"
click select "Select Bag Barrels 100Board Feet Bottle Box Blister Pack Carats Can Capsule Car…"
select select "PAC"
click select "Select Bag Barrels 100Board Feet Bottle Box Blister Pack Carats Can Capsule Car…"
click input "text"
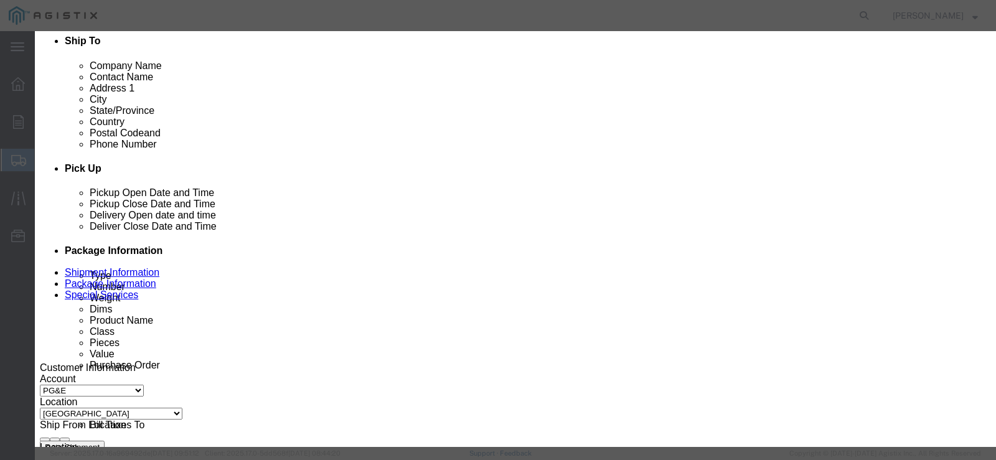
click input "text"
type input "291.28"
click select "Select 50 55 60 65 70 85 92.5 100 125 175 250 300 400"
select select "65"
click select "Select 50 55 60 65 70 85 92.5 100 125 175 250 300 400"
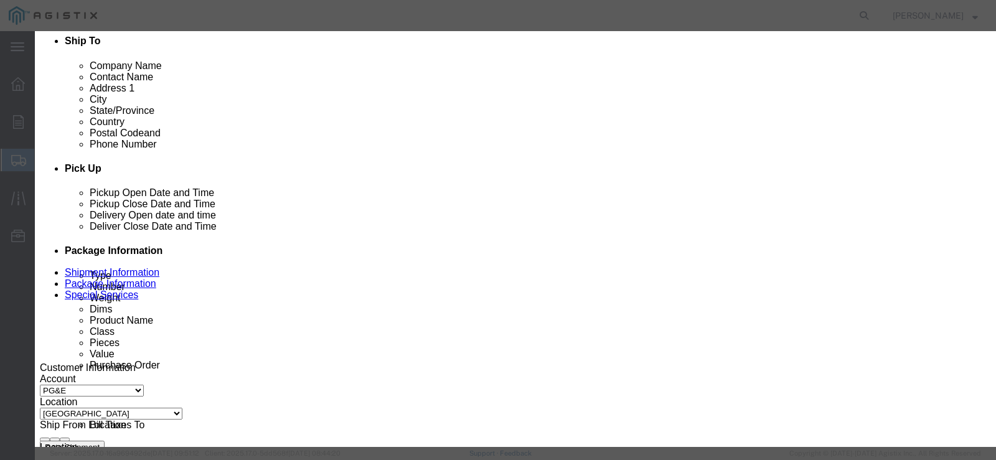
click button "Save & Close"
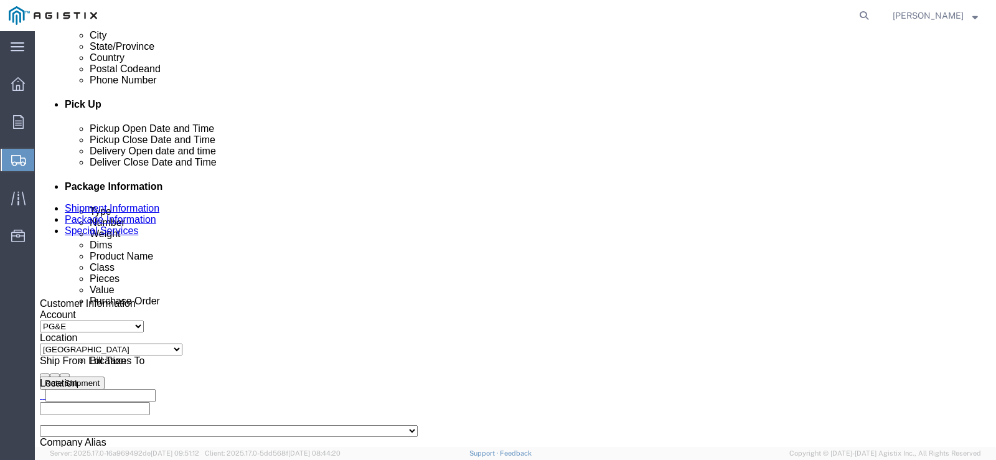
scroll to position [580, 0]
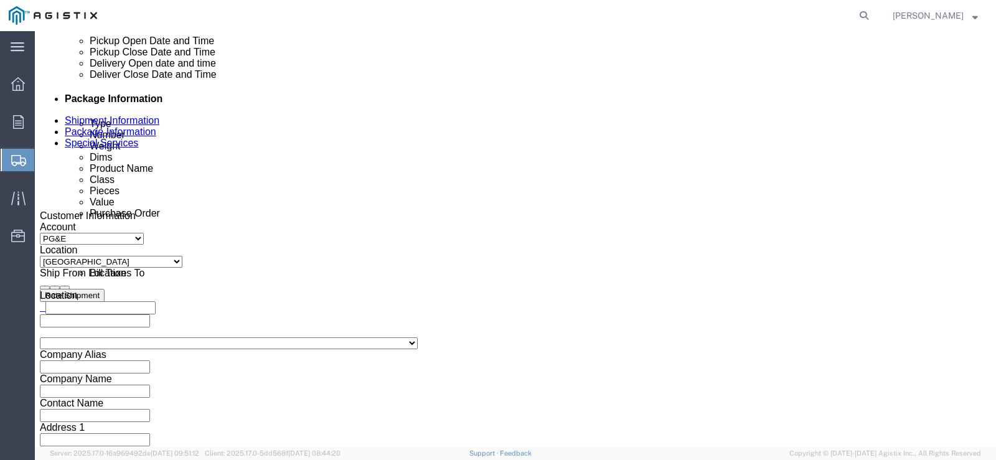
click button "Rate Shipment"
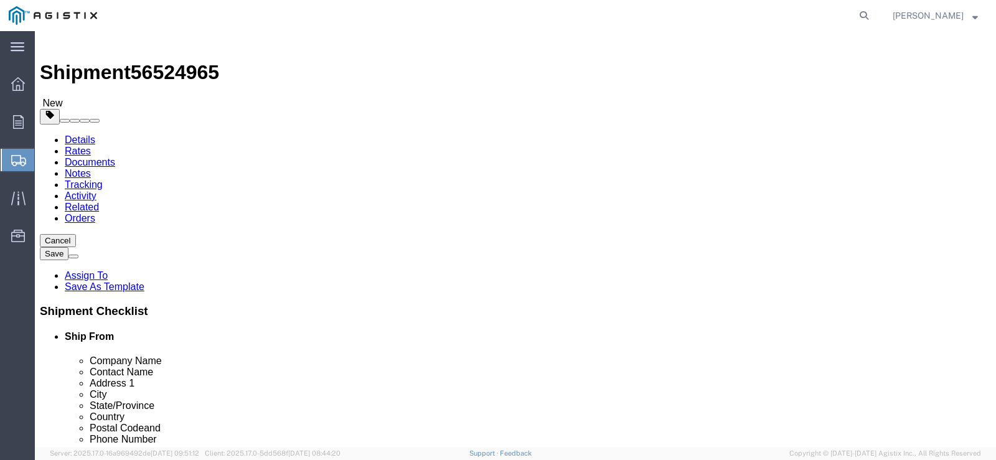
scroll to position [0, 0]
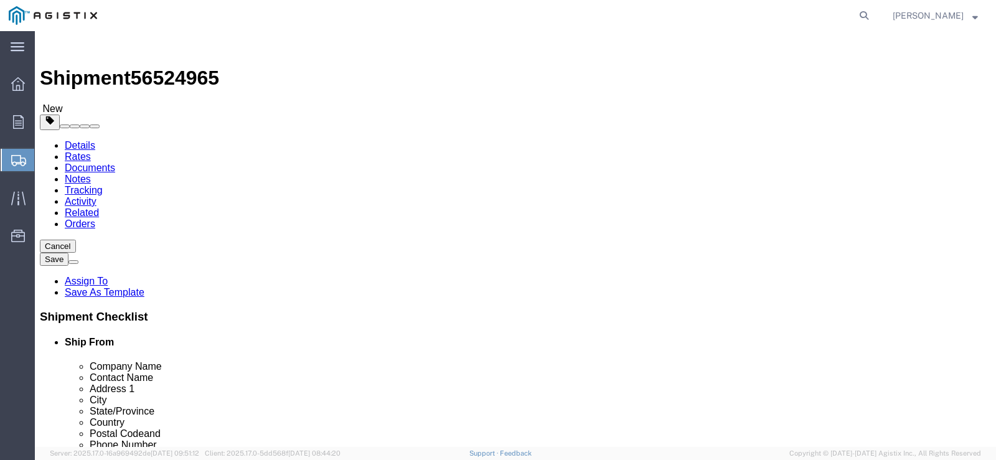
click icon
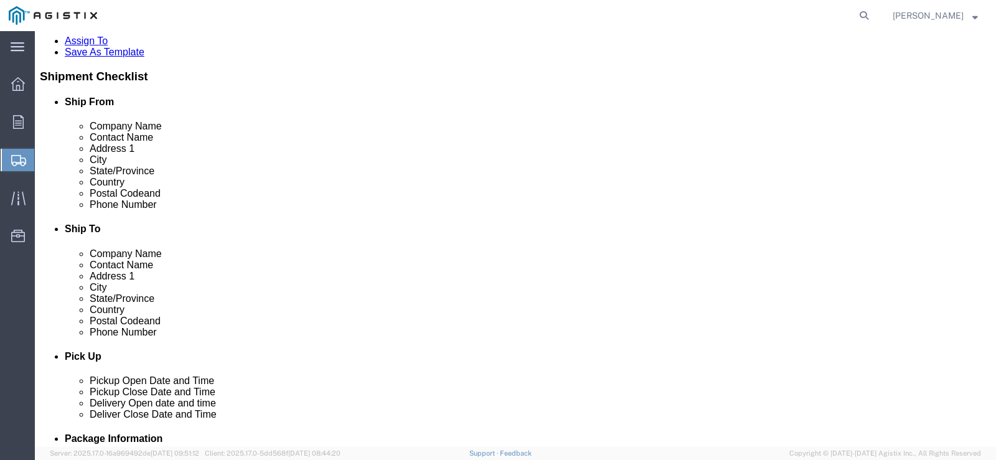
scroll to position [249, 0]
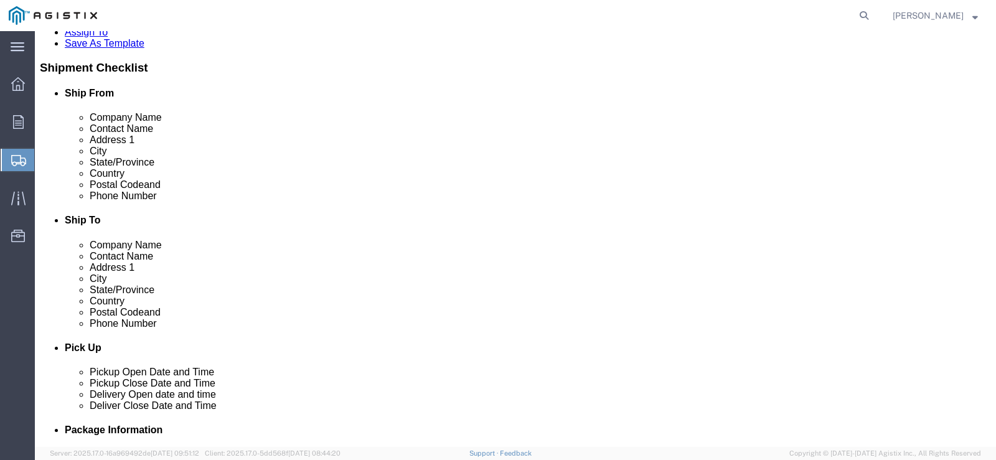
drag, startPoint x: 270, startPoint y: 220, endPoint x: 265, endPoint y: 228, distance: 9.5
click span
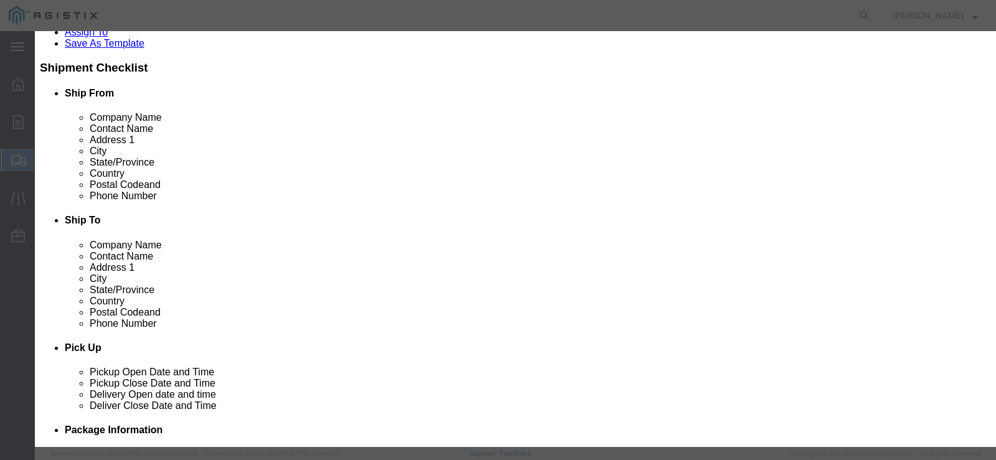
click button "Select"
select select "CA"
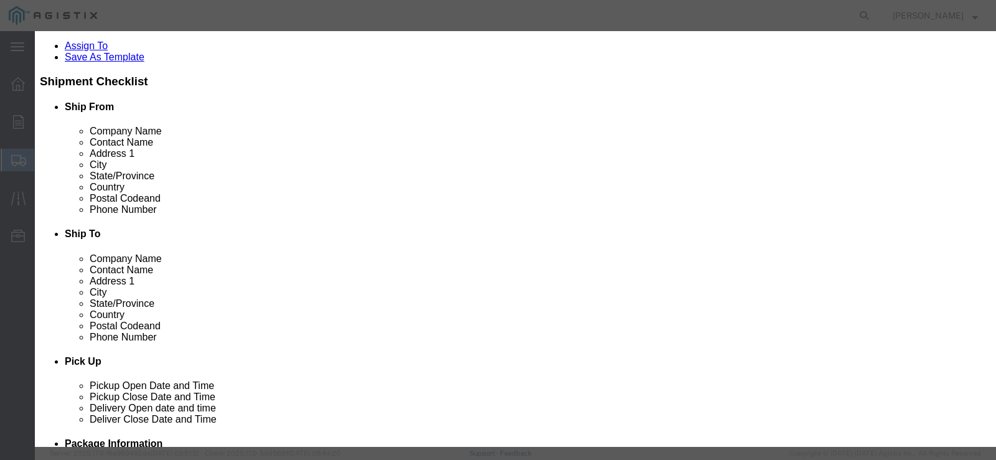
click button "Close"
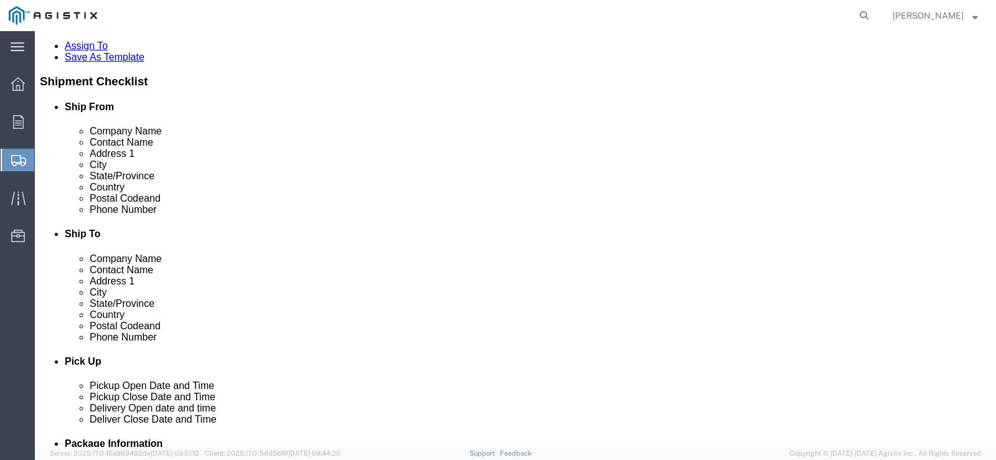
click button
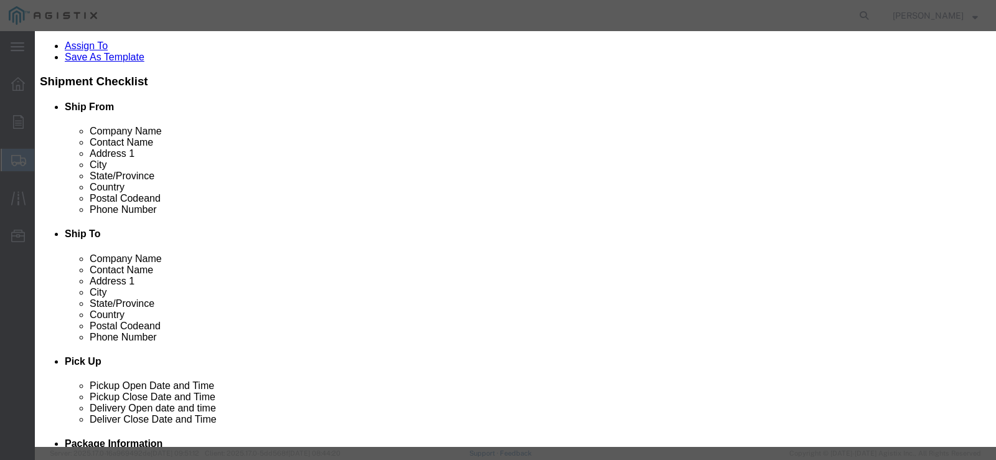
click select "Search by Address Book Name City Company Name Contact Name Country CustomerAlia…"
select select "zip"
click select "Search by Address Book Name City Company Name Contact Name Country CustomerAlia…"
click input "text"
type input "93725"
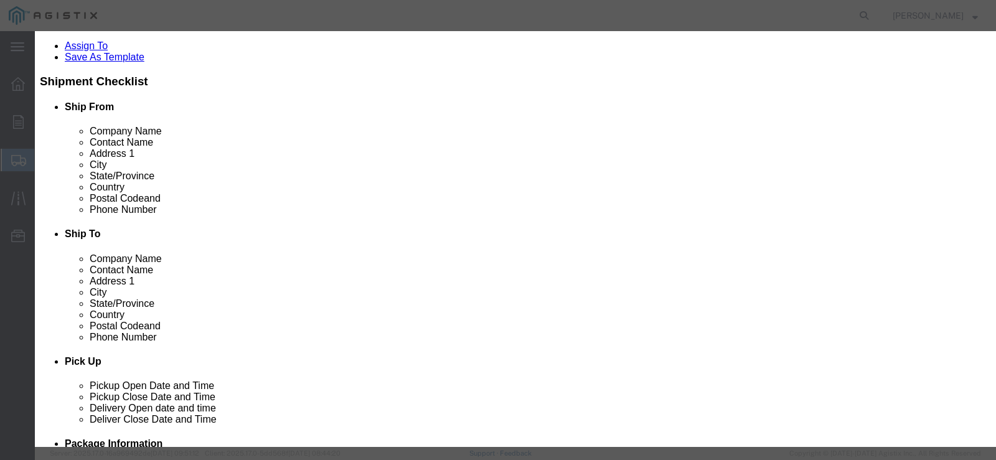
click button "button"
click button "Select"
select select "CA"
click button "Close"
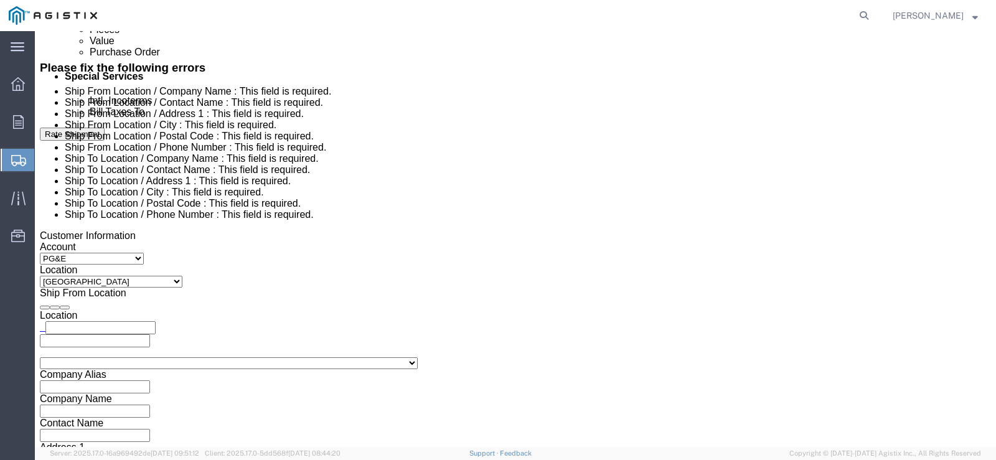
scroll to position [720, 0]
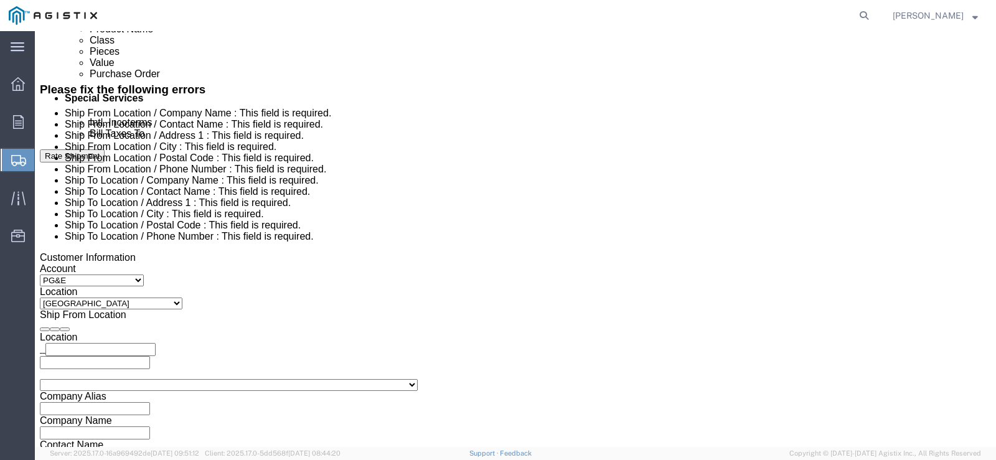
click button "Rate Shipment"
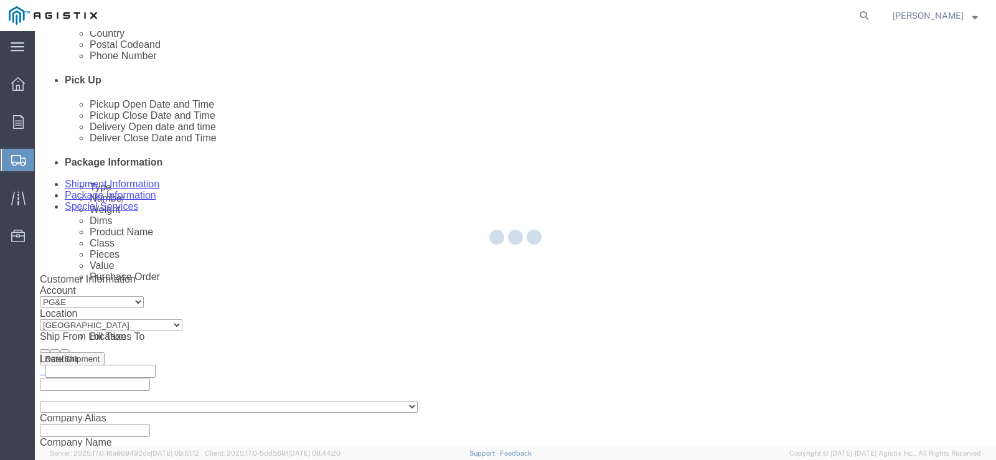
scroll to position [0, 0]
